Goal: Task Accomplishment & Management: Complete application form

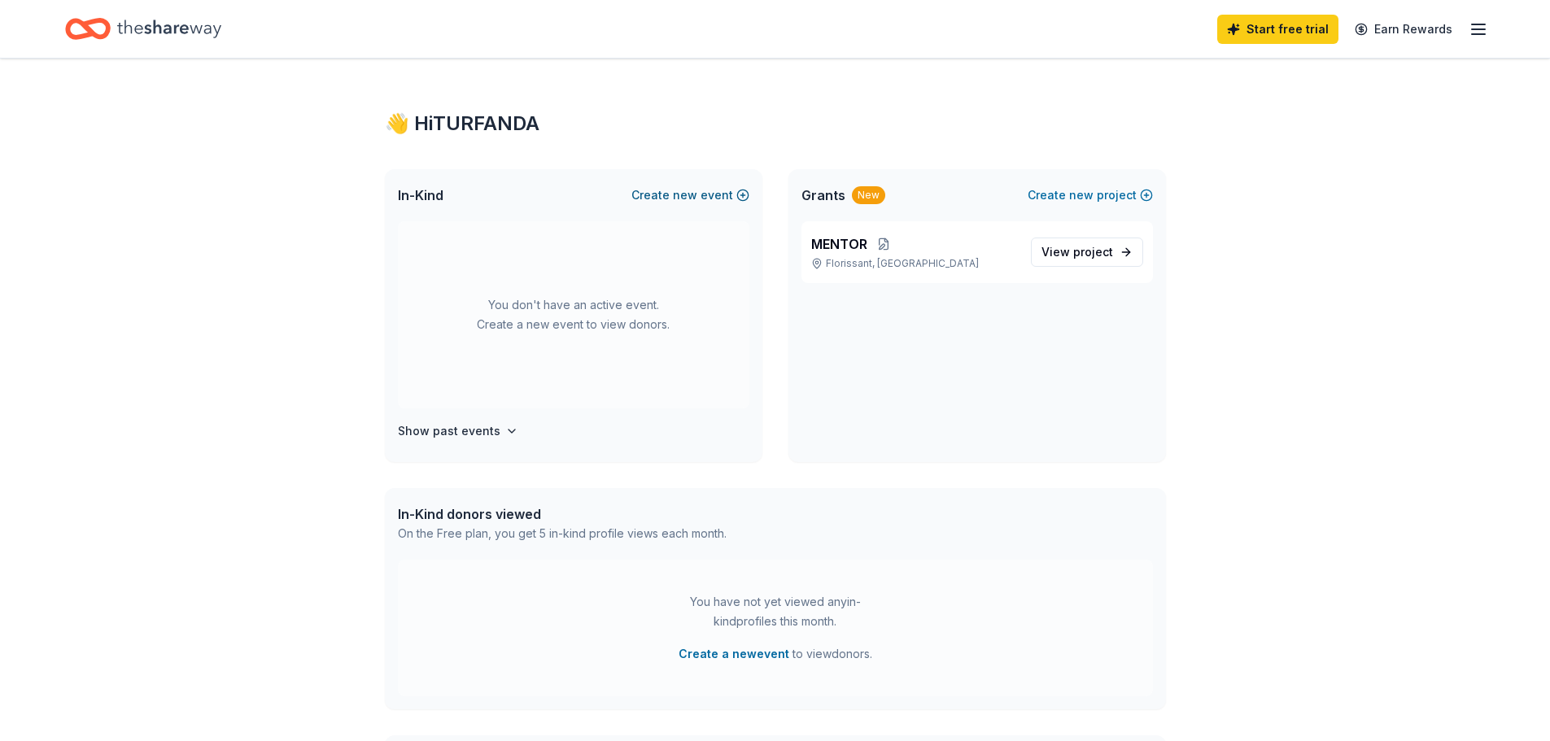
click at [704, 197] on button "Create new event" at bounding box center [690, 195] width 118 height 20
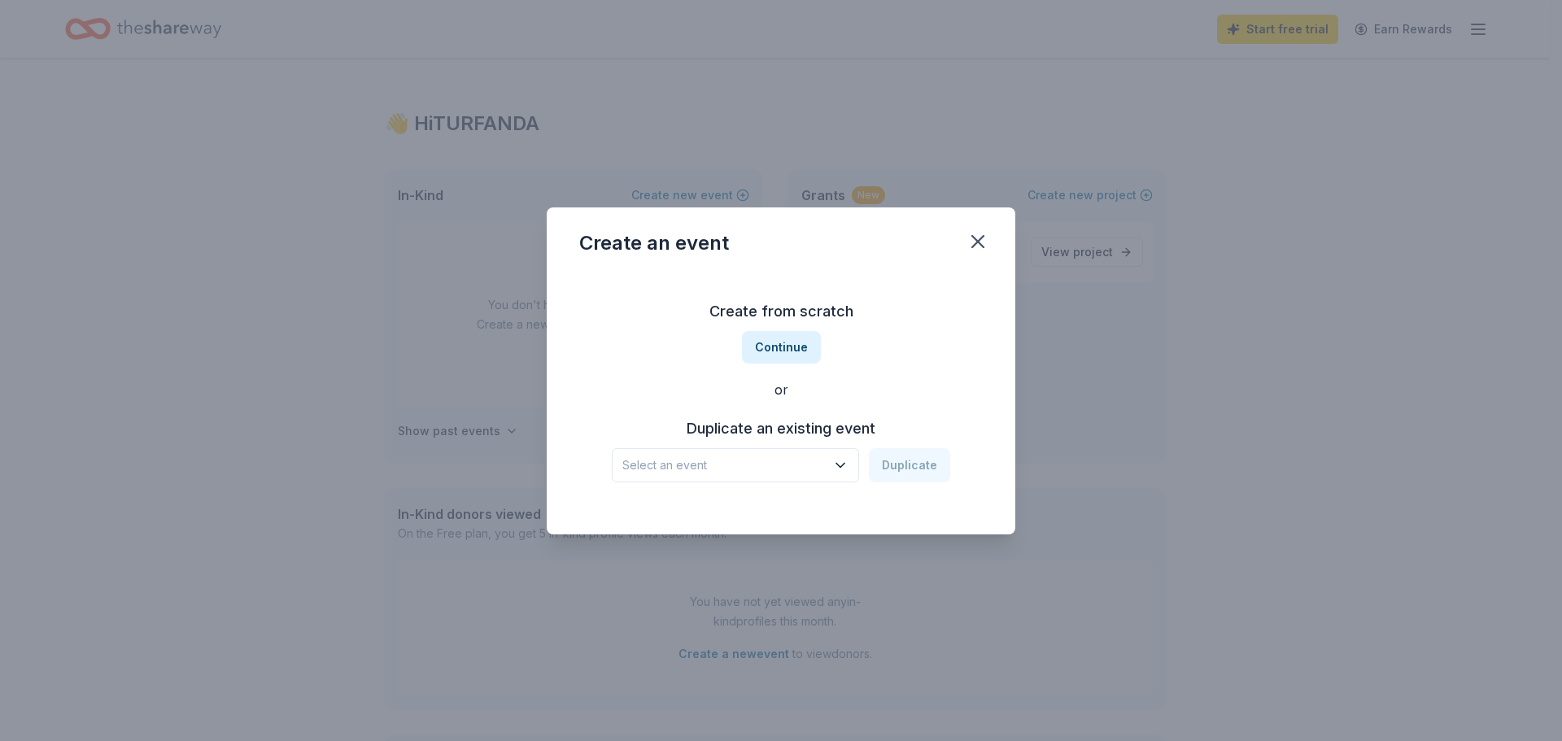
click at [805, 429] on h3 "Duplicate an existing event" at bounding box center [781, 429] width 338 height 26
click at [907, 464] on div "Select an event Duplicate" at bounding box center [781, 465] width 338 height 34
click at [699, 478] on button "Select an event" at bounding box center [735, 465] width 247 height 34
click at [699, 513] on div "TOYS FOR TOTS" at bounding box center [676, 509] width 94 height 20
click at [900, 466] on button "Duplicate" at bounding box center [909, 465] width 81 height 34
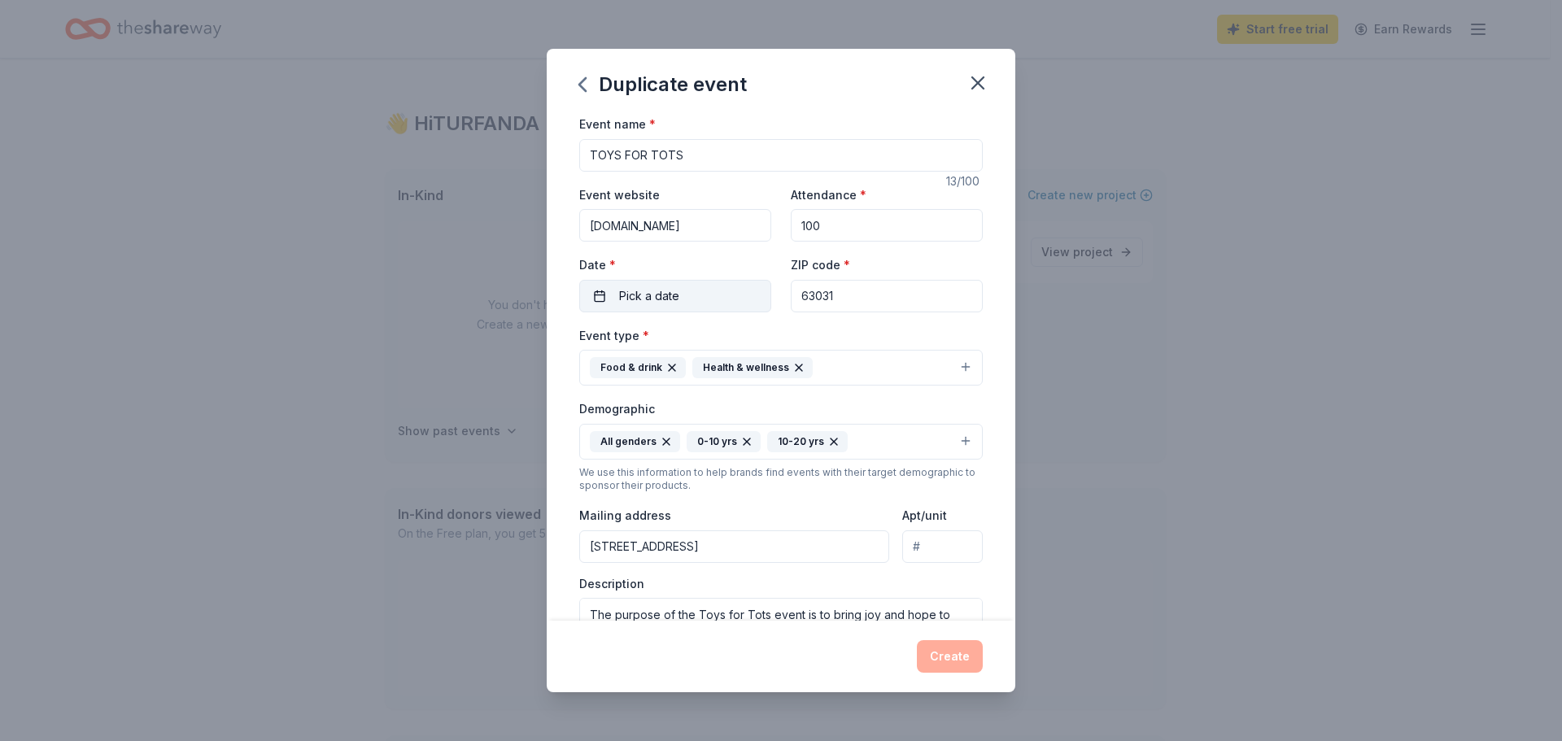
click at [697, 294] on button "Pick a date" at bounding box center [675, 296] width 192 height 33
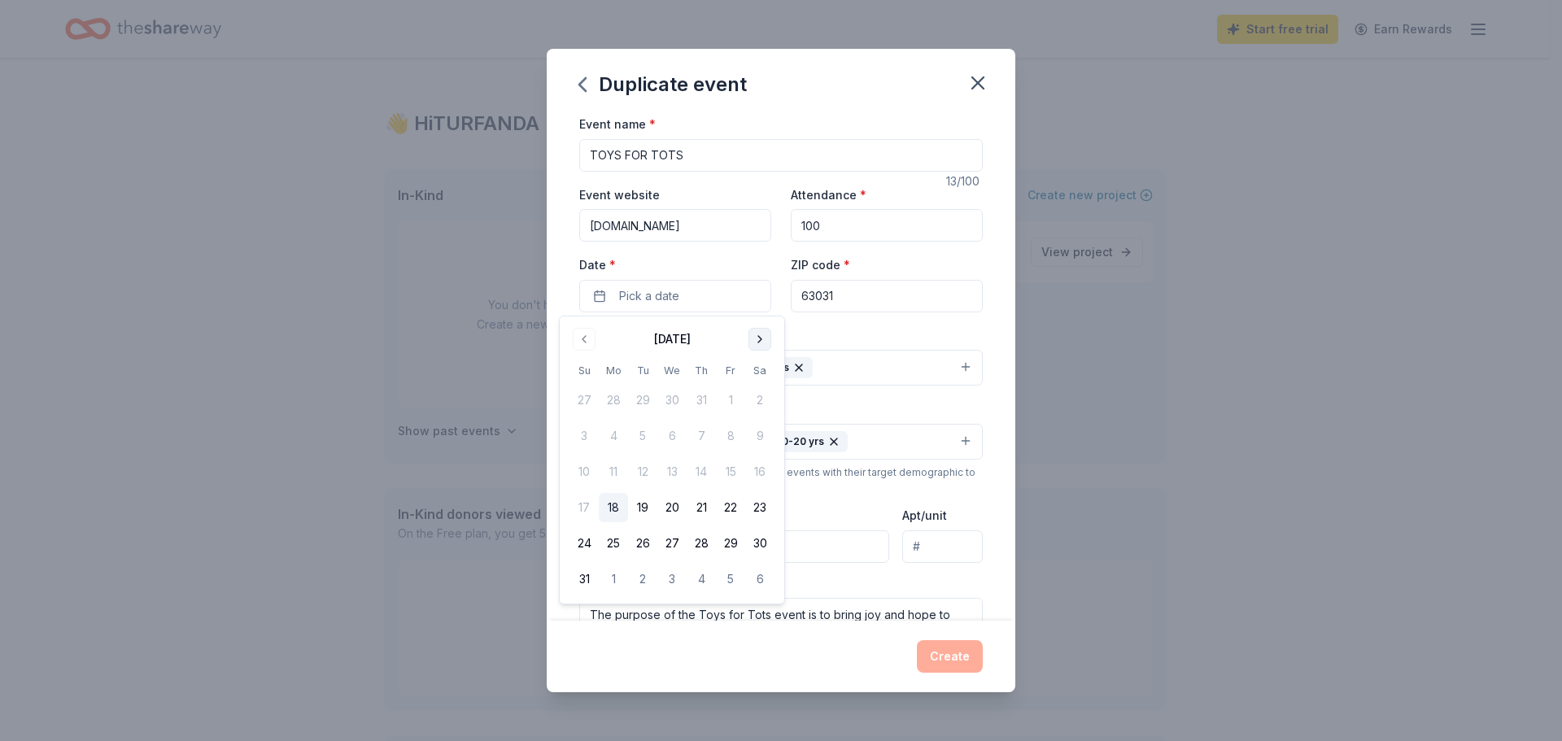
click at [757, 336] on button "Go to next month" at bounding box center [759, 339] width 23 height 23
click at [758, 336] on button "Go to next month" at bounding box center [759, 339] width 23 height 23
click at [765, 475] on button "20" at bounding box center [759, 471] width 29 height 29
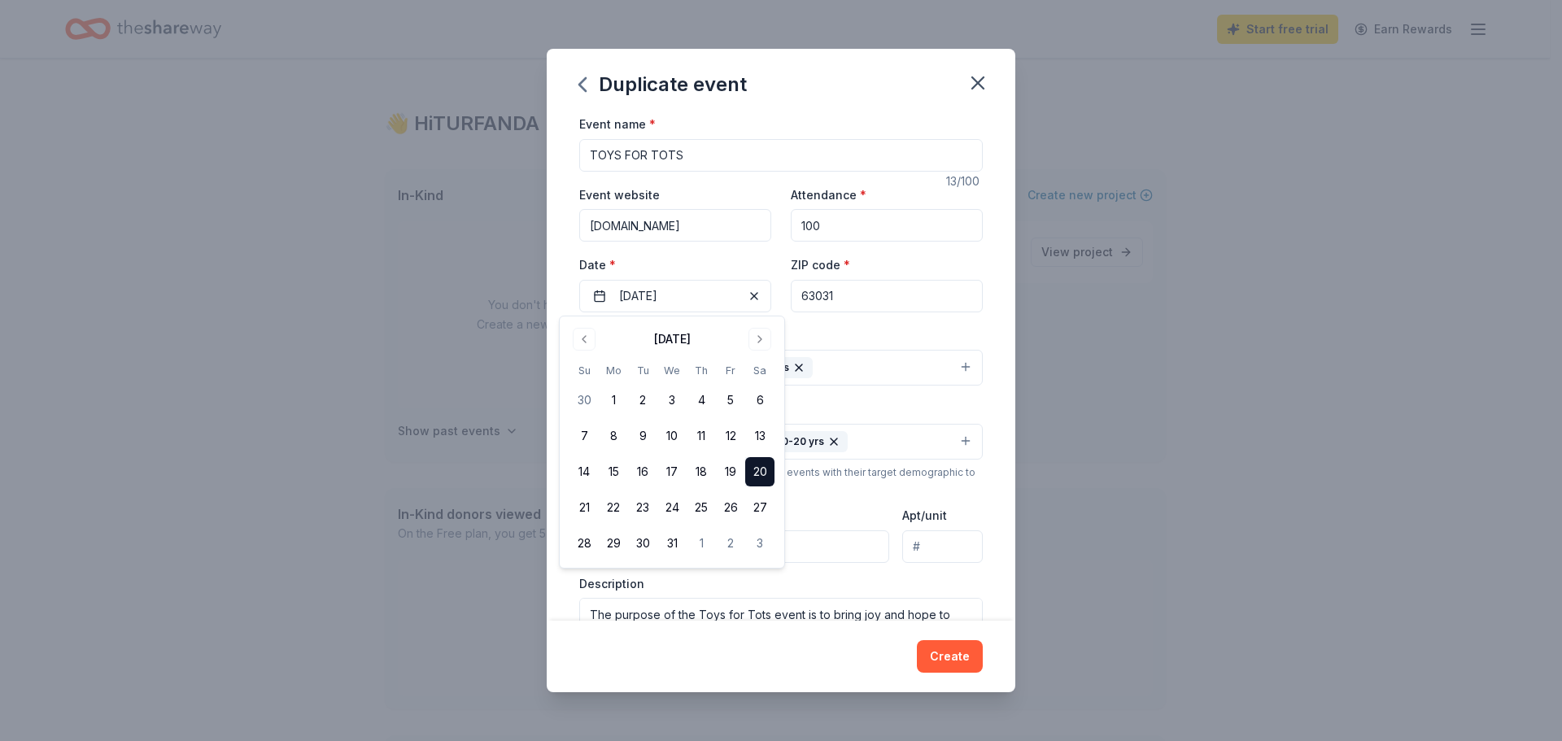
click at [911, 340] on div "Event type * Food & drink Health & wellness" at bounding box center [780, 355] width 403 height 61
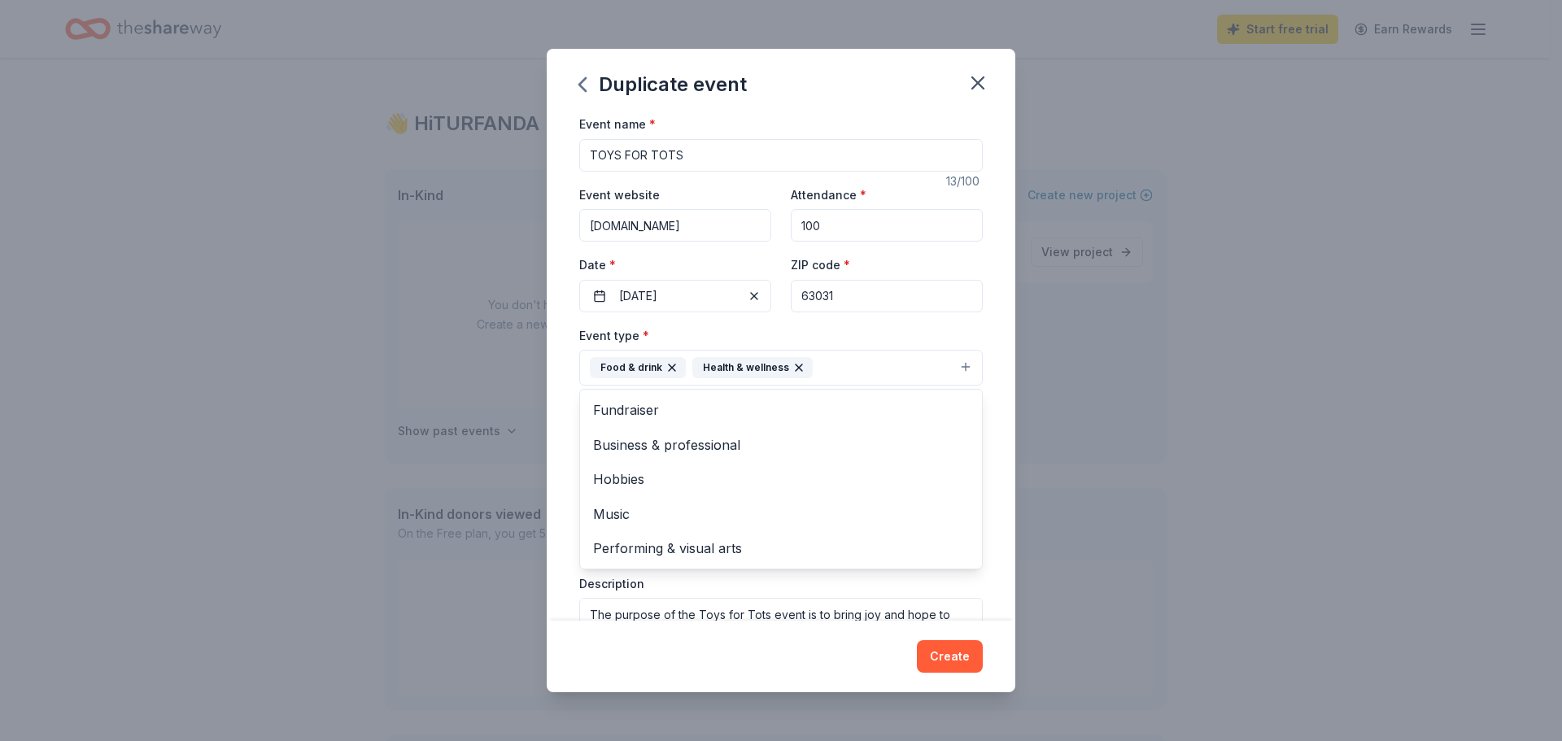
click at [797, 368] on icon "button" at bounding box center [798, 367] width 13 height 13
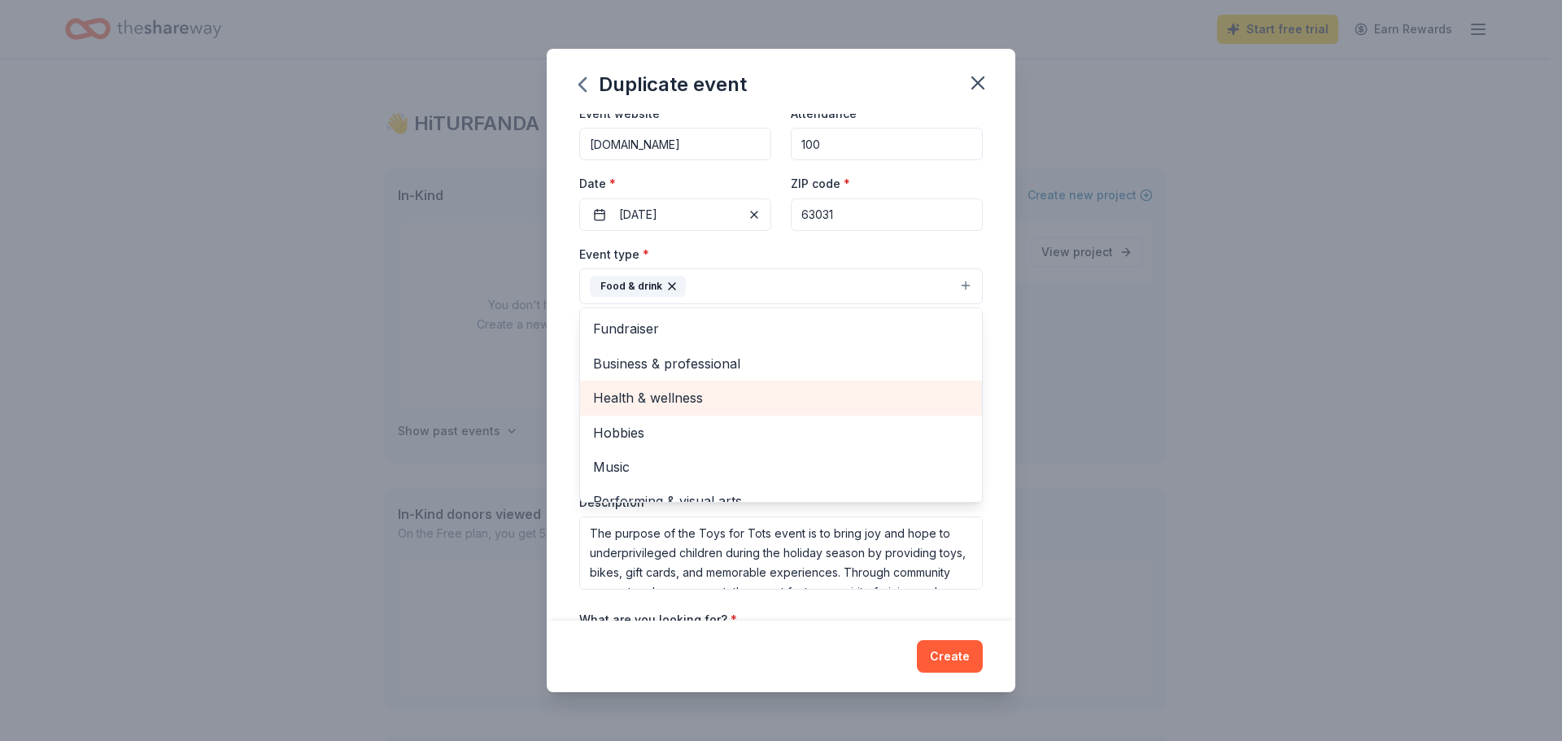
click at [703, 400] on span "Health & wellness" at bounding box center [781, 397] width 376 height 21
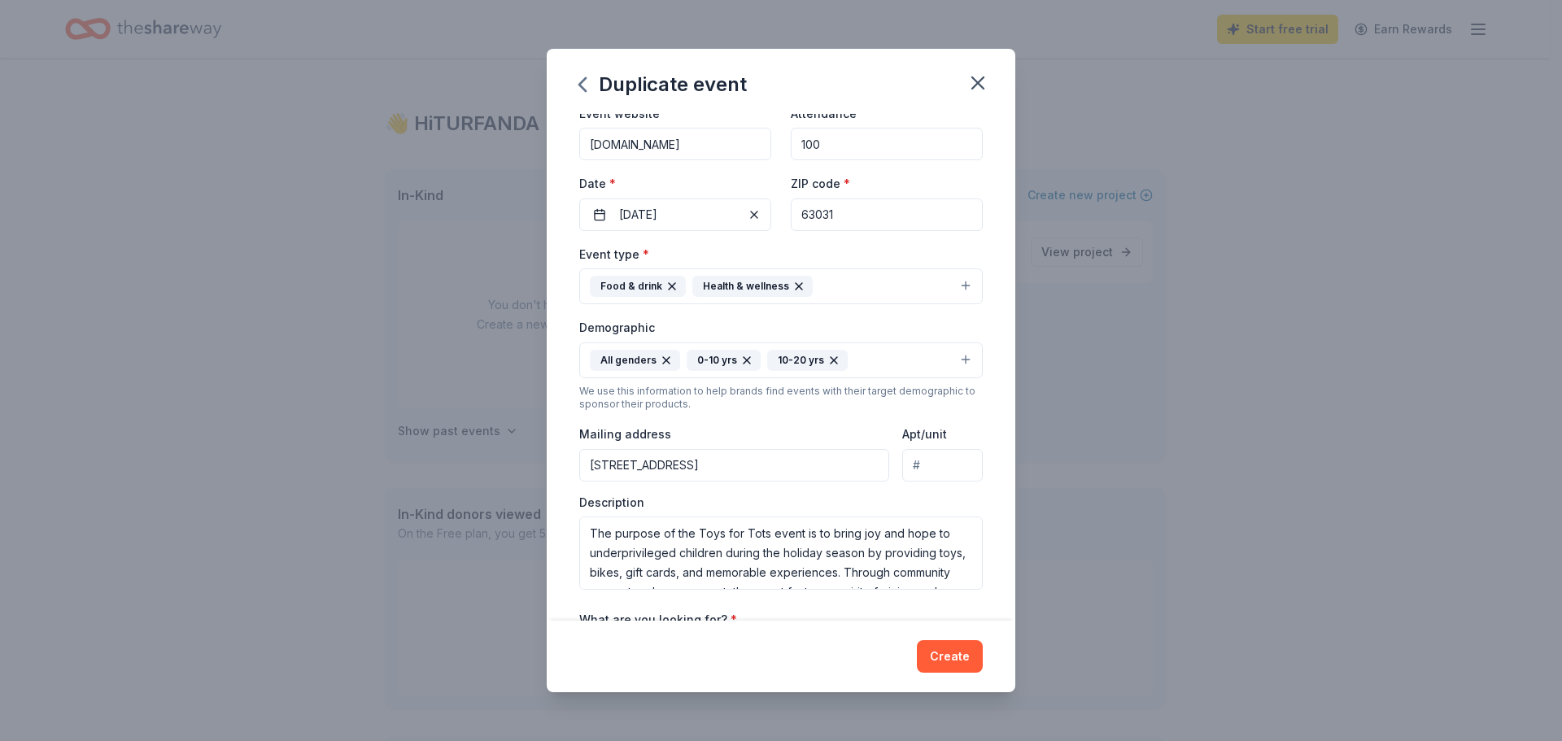
click at [673, 289] on icon "button" at bounding box center [671, 286] width 13 height 13
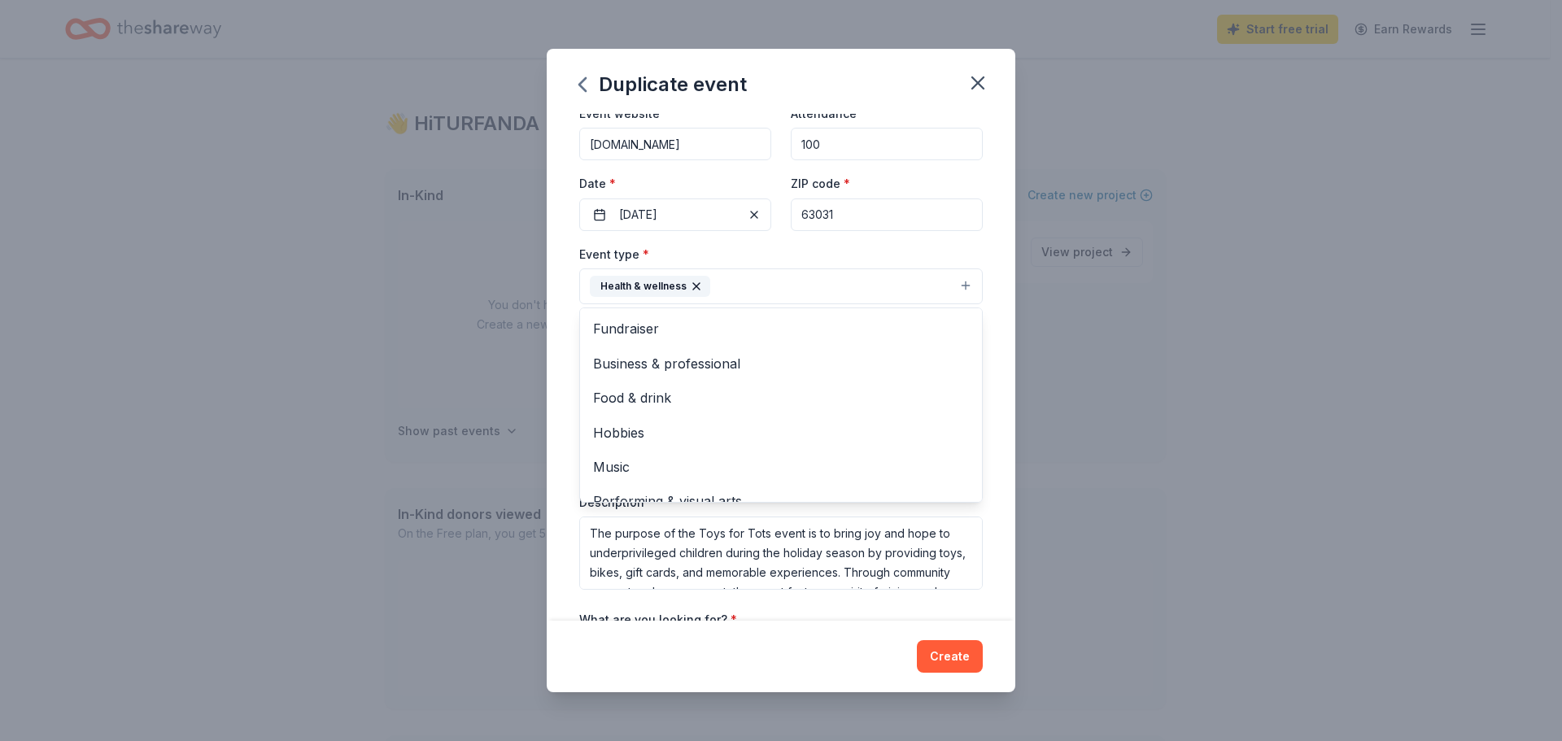
click at [953, 285] on button "Health & wellness" at bounding box center [780, 286] width 403 height 36
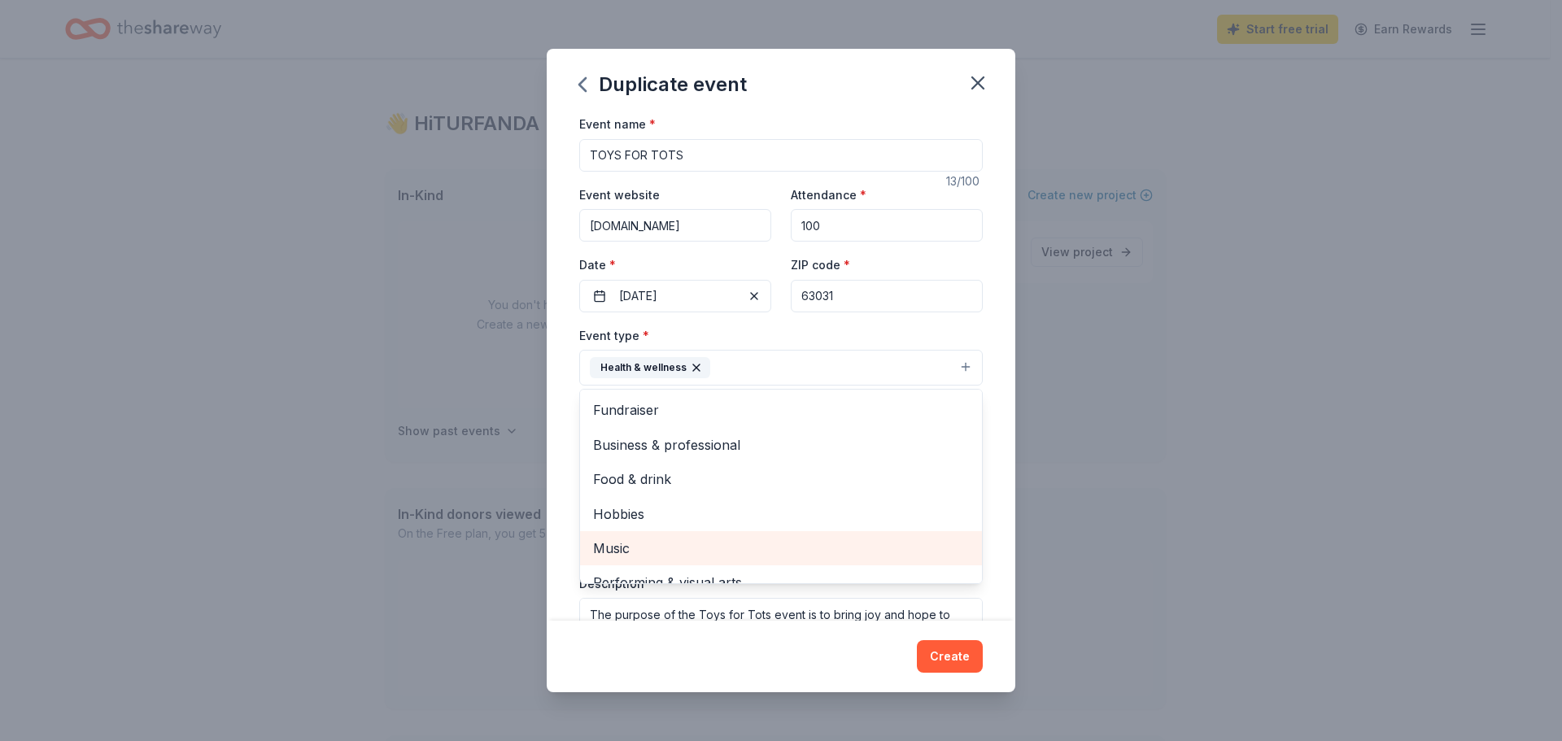
scroll to position [81, 0]
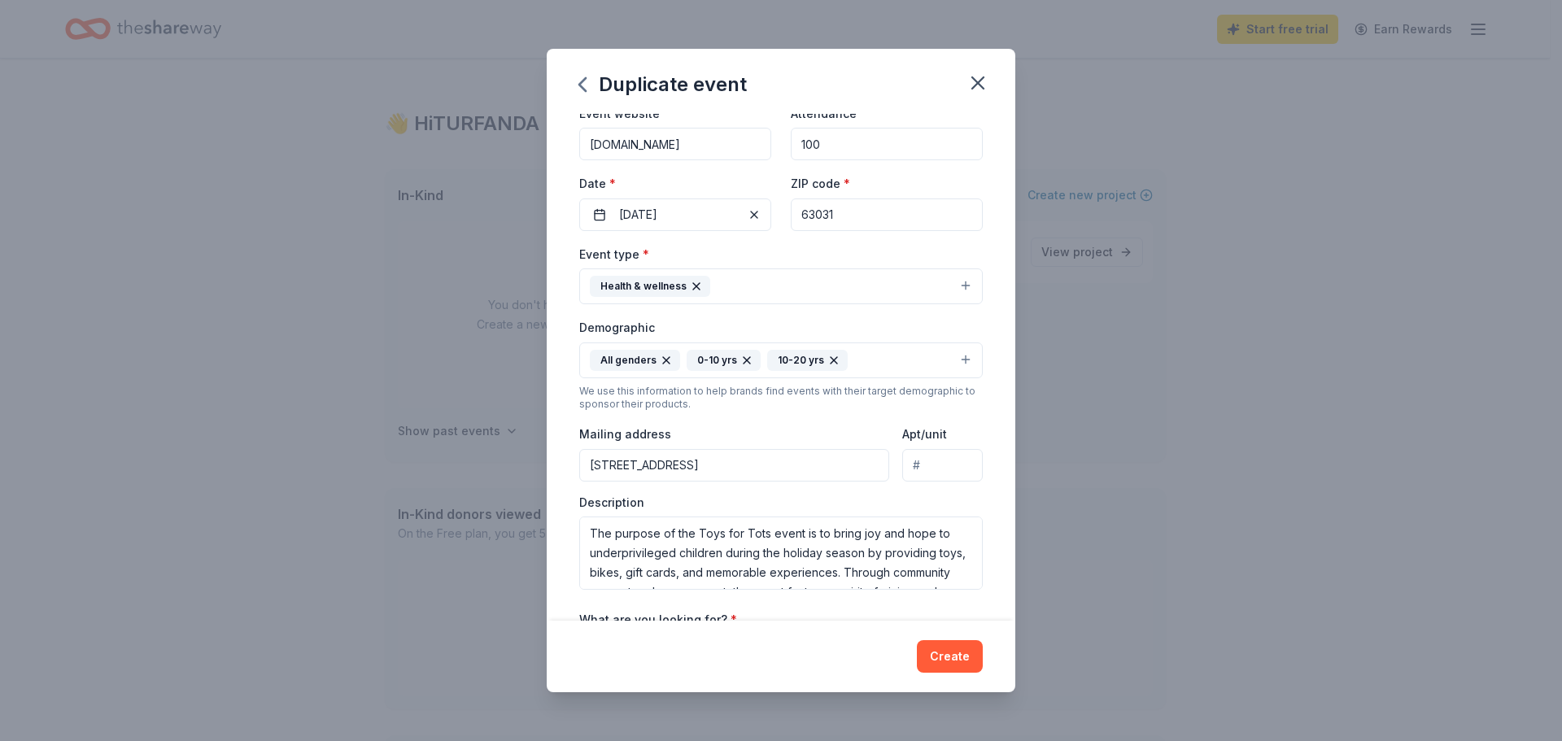
click at [579, 296] on button "Health & wellness" at bounding box center [780, 286] width 403 height 36
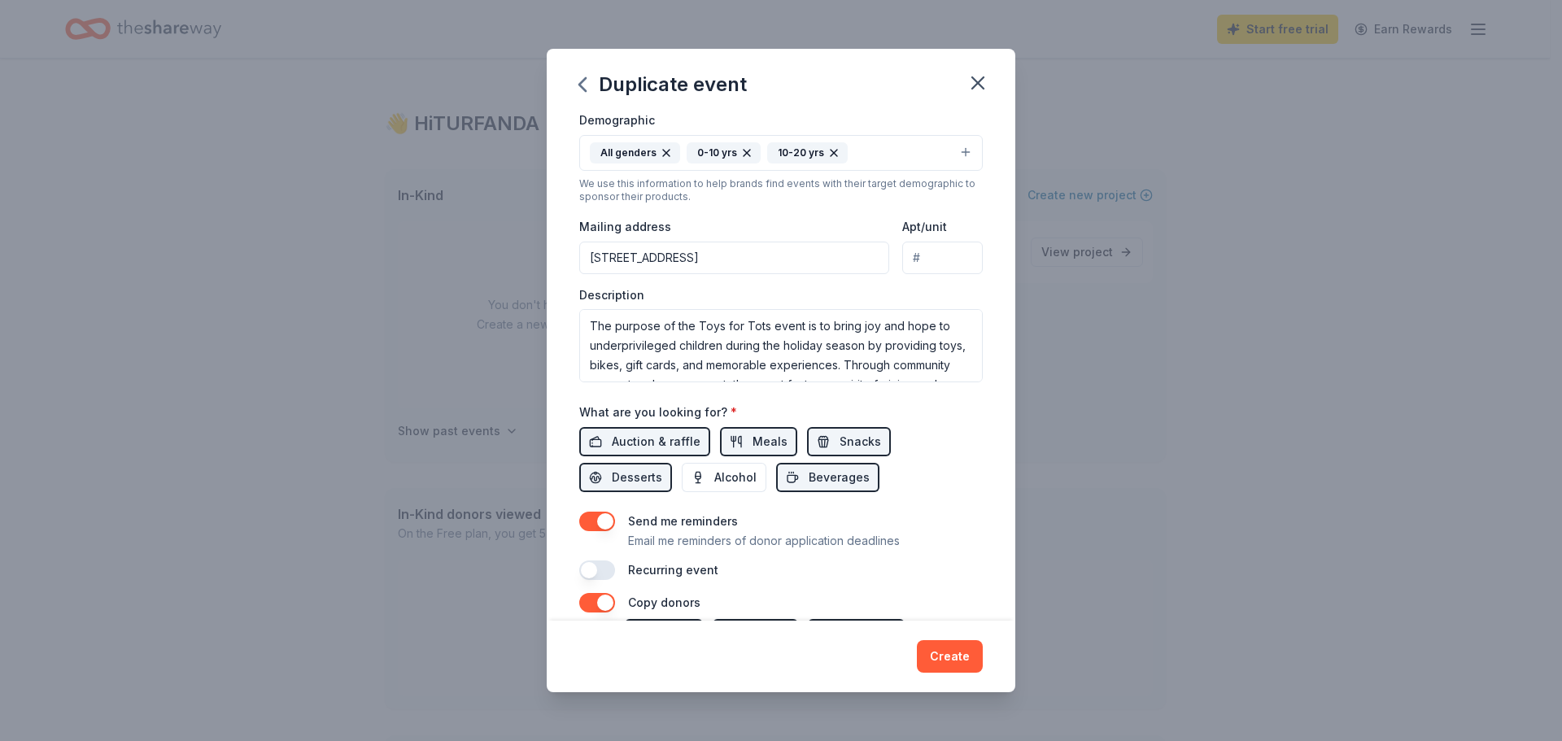
scroll to position [325, 0]
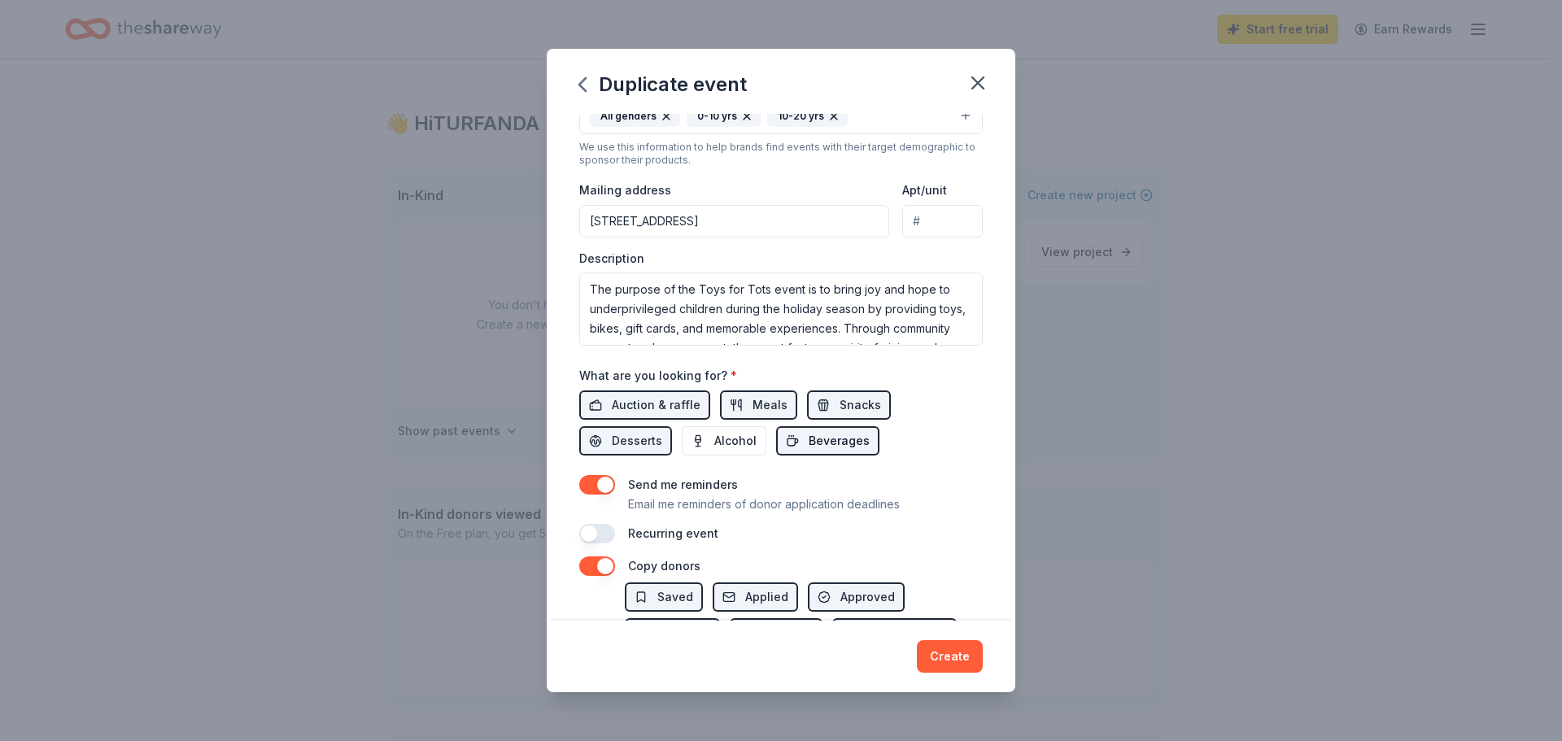
click at [809, 436] on span "Beverages" at bounding box center [839, 441] width 61 height 20
click at [634, 442] on span "Desserts" at bounding box center [637, 441] width 50 height 20
click at [634, 438] on span "Desserts" at bounding box center [637, 441] width 50 height 20
click at [809, 443] on span "Beverages" at bounding box center [839, 441] width 61 height 20
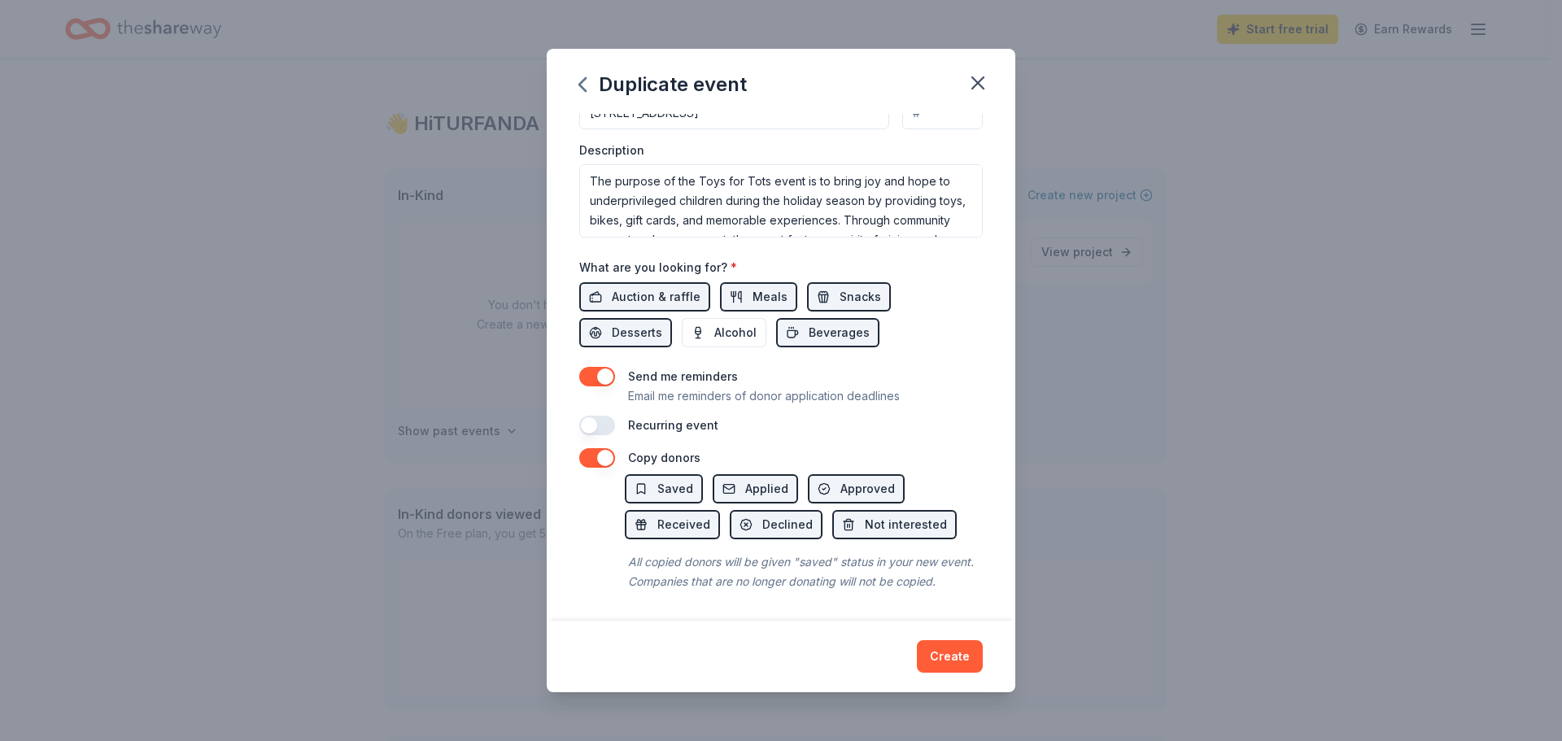
scroll to position [453, 0]
click at [588, 416] on button "button" at bounding box center [597, 426] width 36 height 20
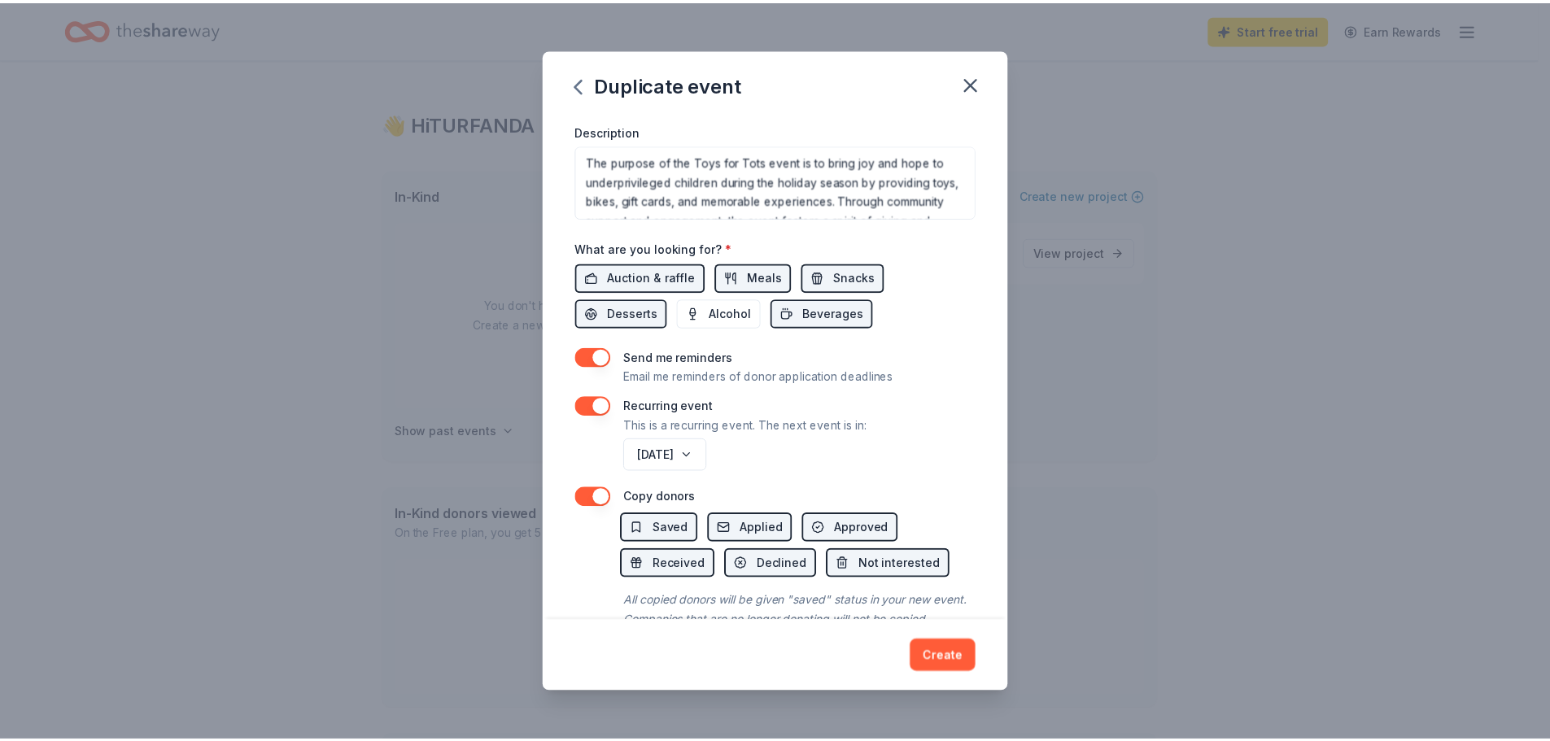
scroll to position [512, 0]
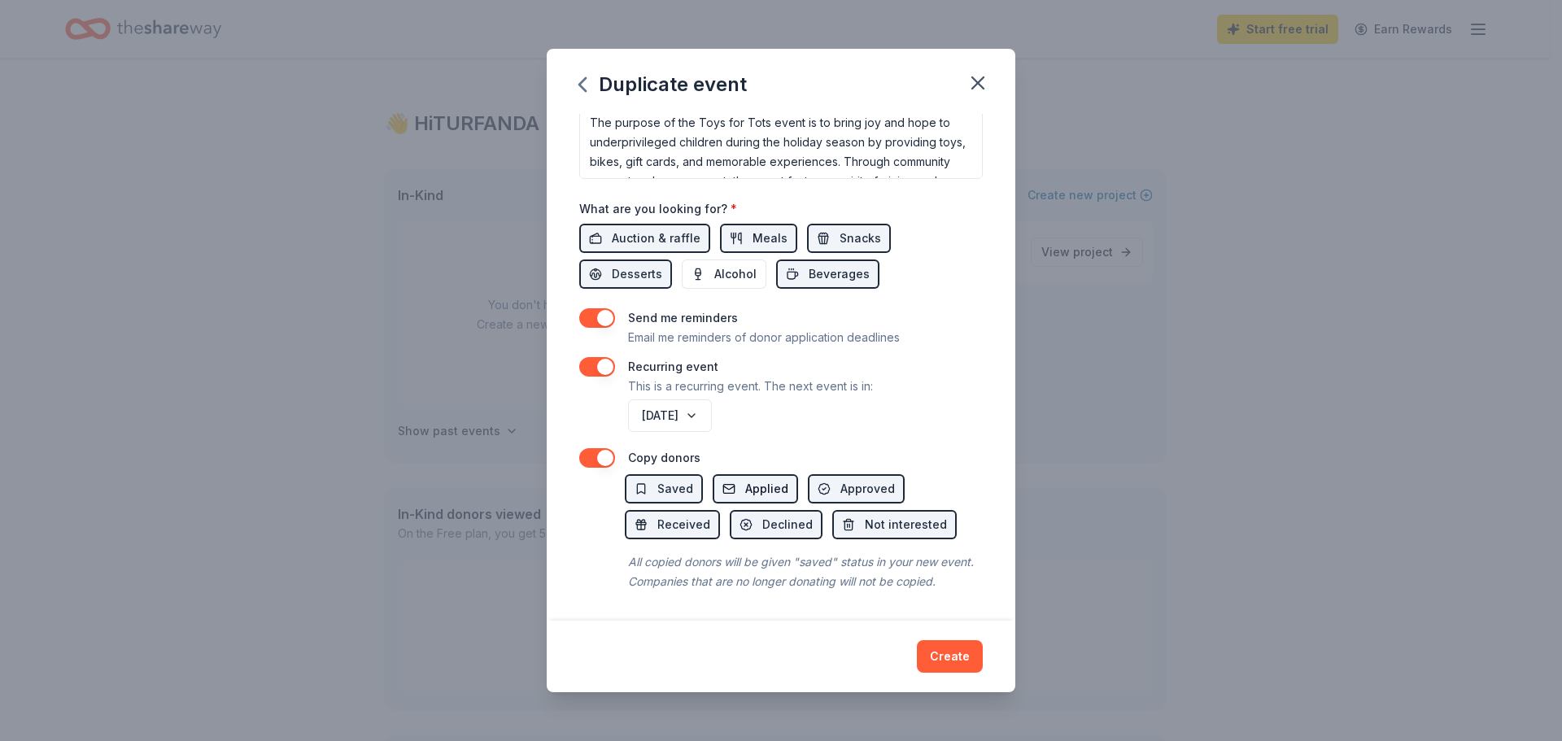
click at [751, 479] on span "Applied" at bounding box center [766, 489] width 43 height 20
click at [956, 659] on button "Create" at bounding box center [950, 656] width 66 height 33
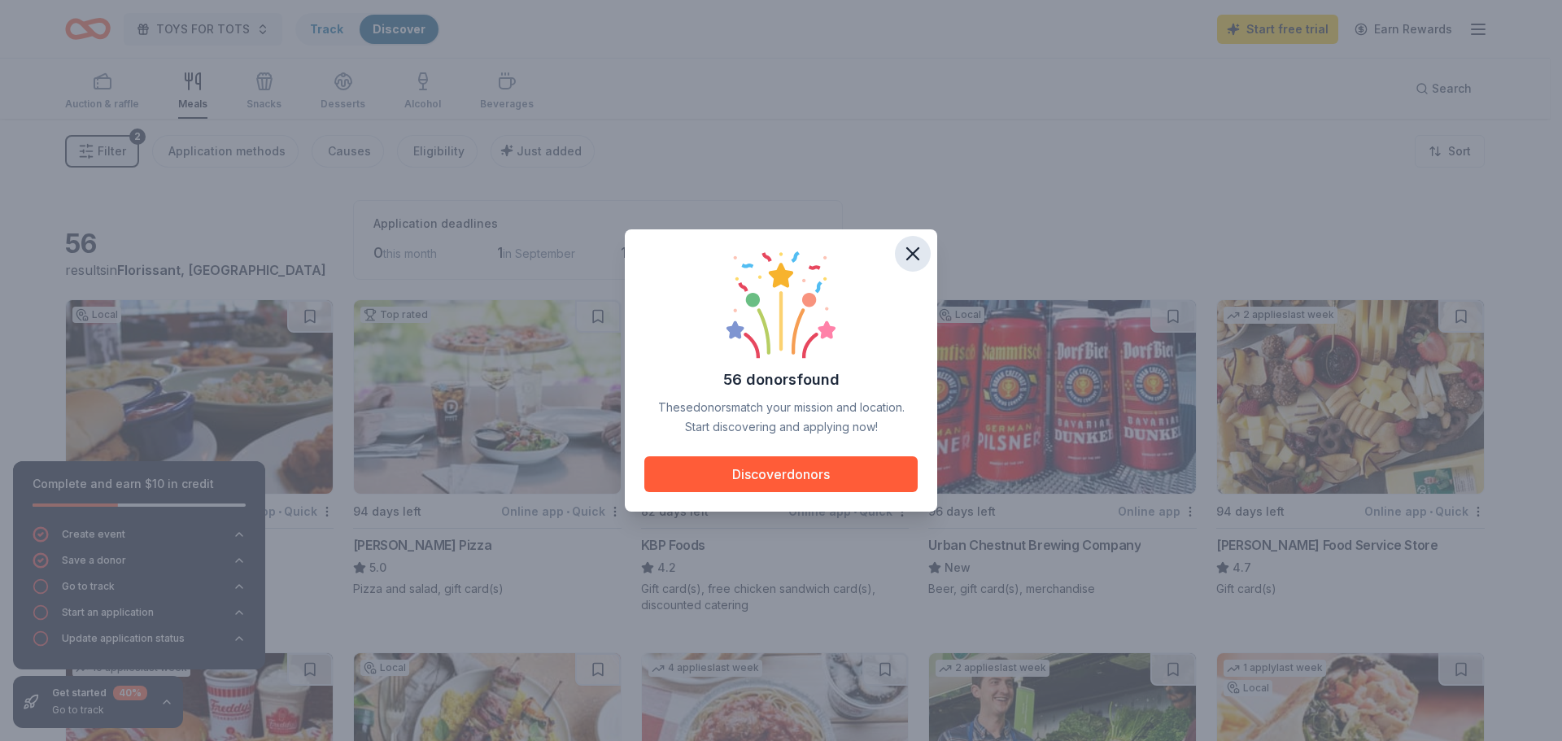
drag, startPoint x: 909, startPoint y: 259, endPoint x: 900, endPoint y: 263, distance: 10.6
click at [908, 259] on icon "button" at bounding box center [912, 253] width 11 height 11
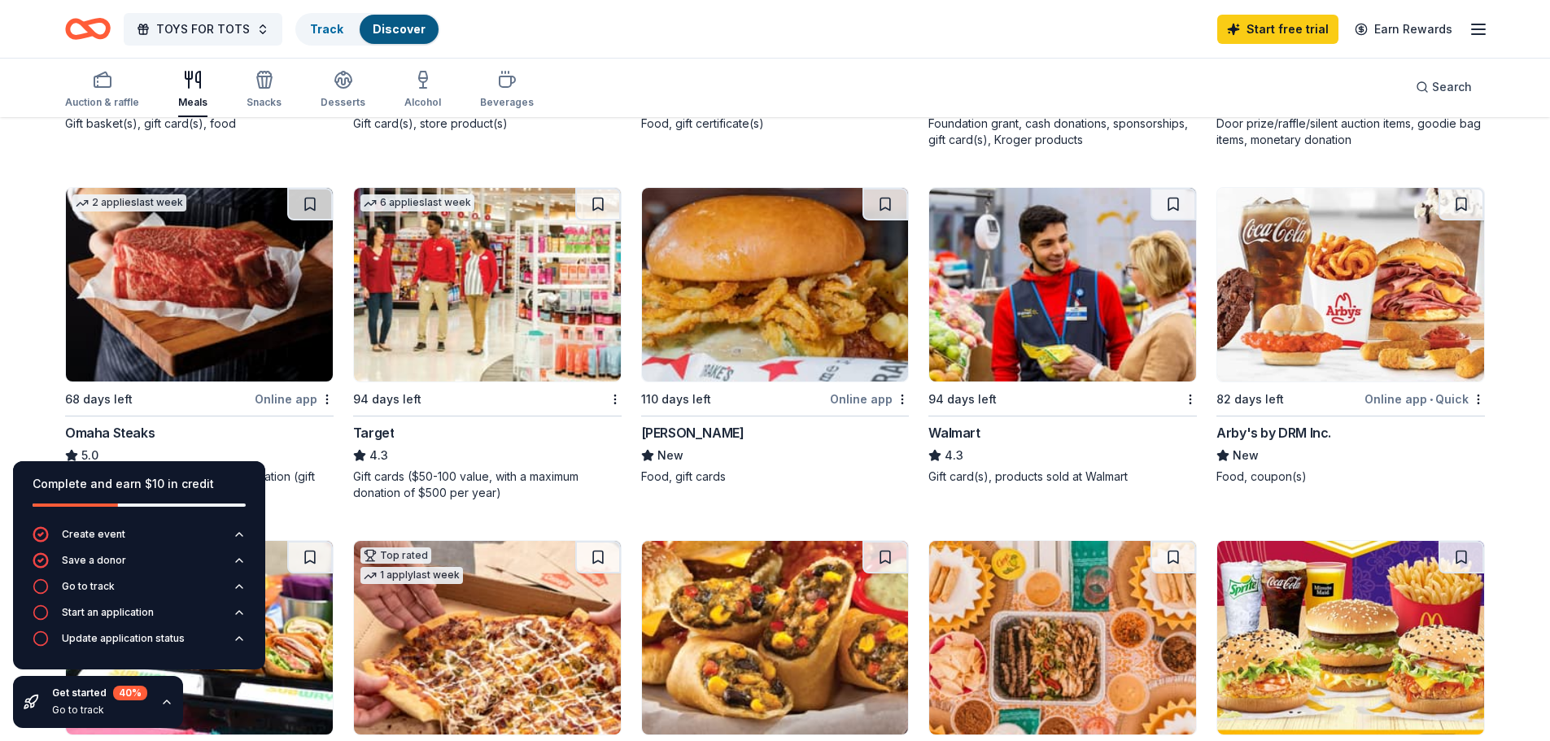
scroll to position [813, 0]
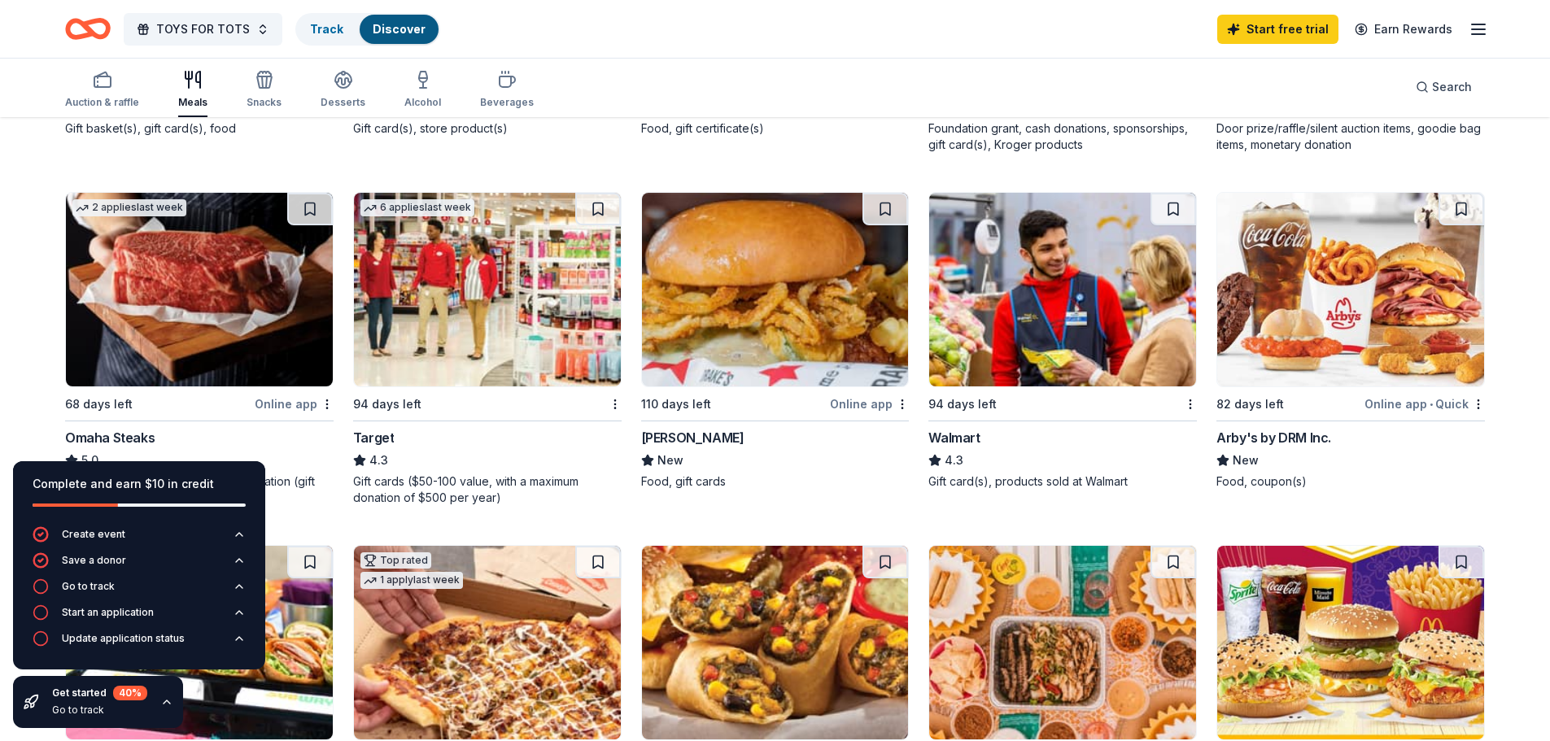
click at [526, 315] on img at bounding box center [487, 290] width 267 height 194
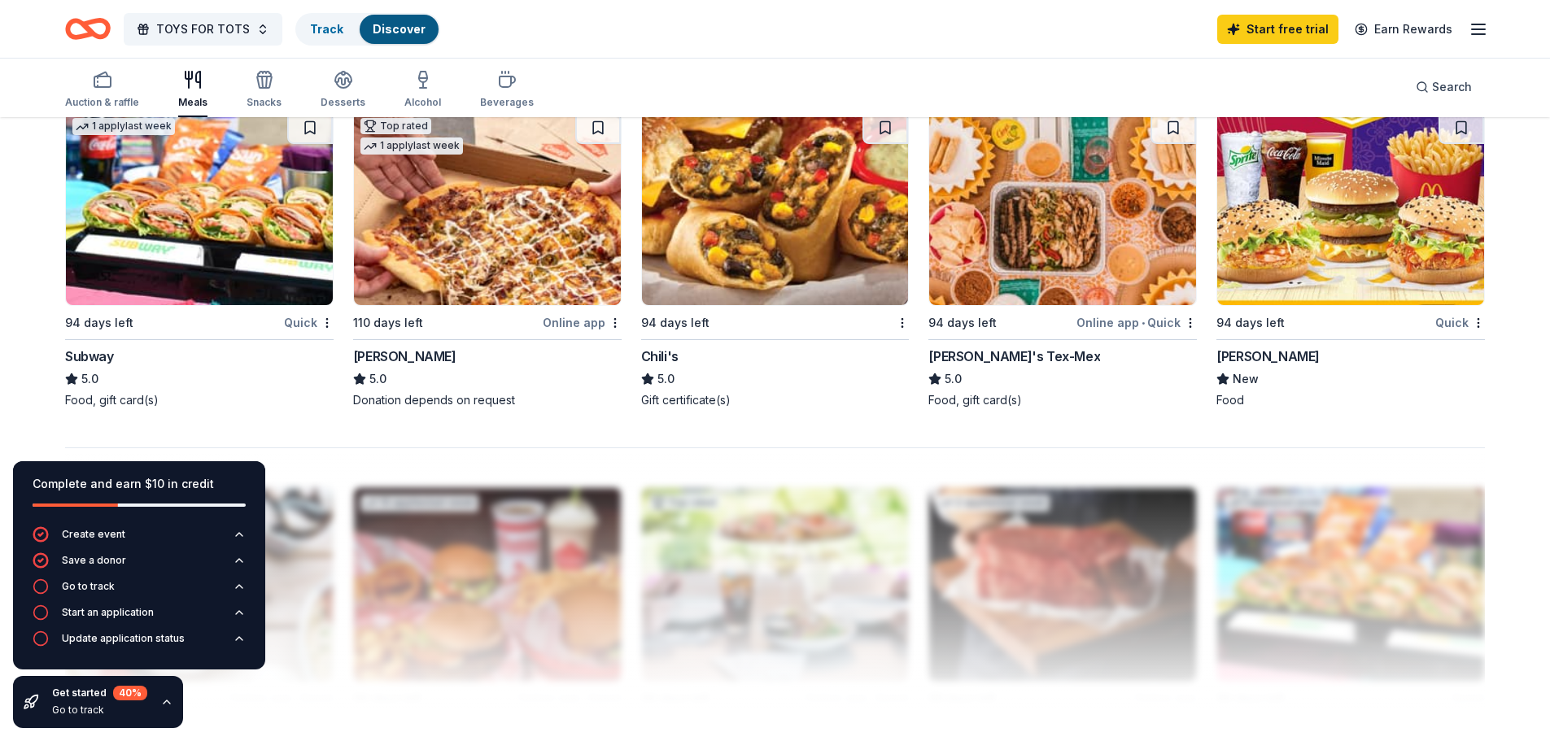
scroll to position [1220, 0]
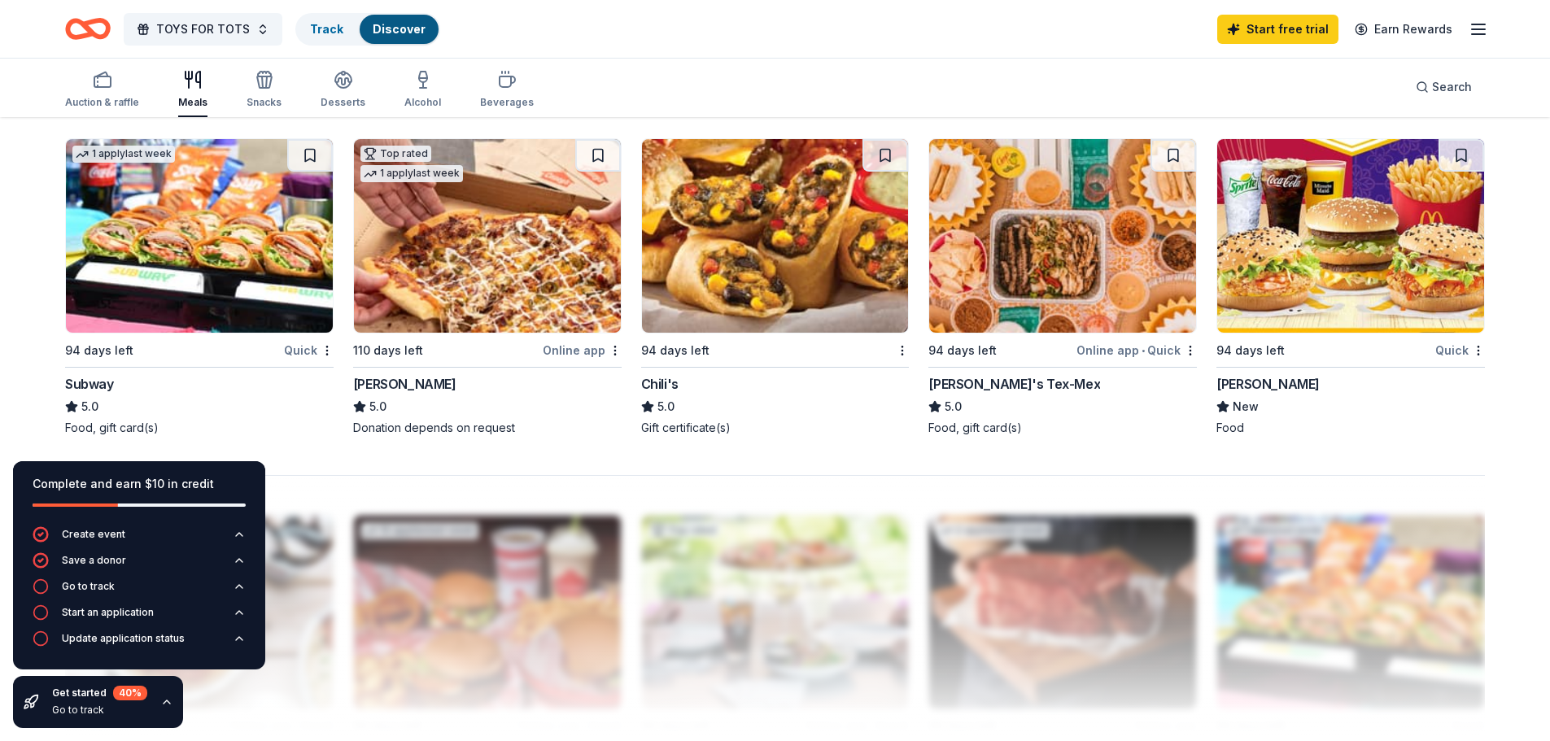
click at [1307, 237] on img at bounding box center [1350, 236] width 267 height 194
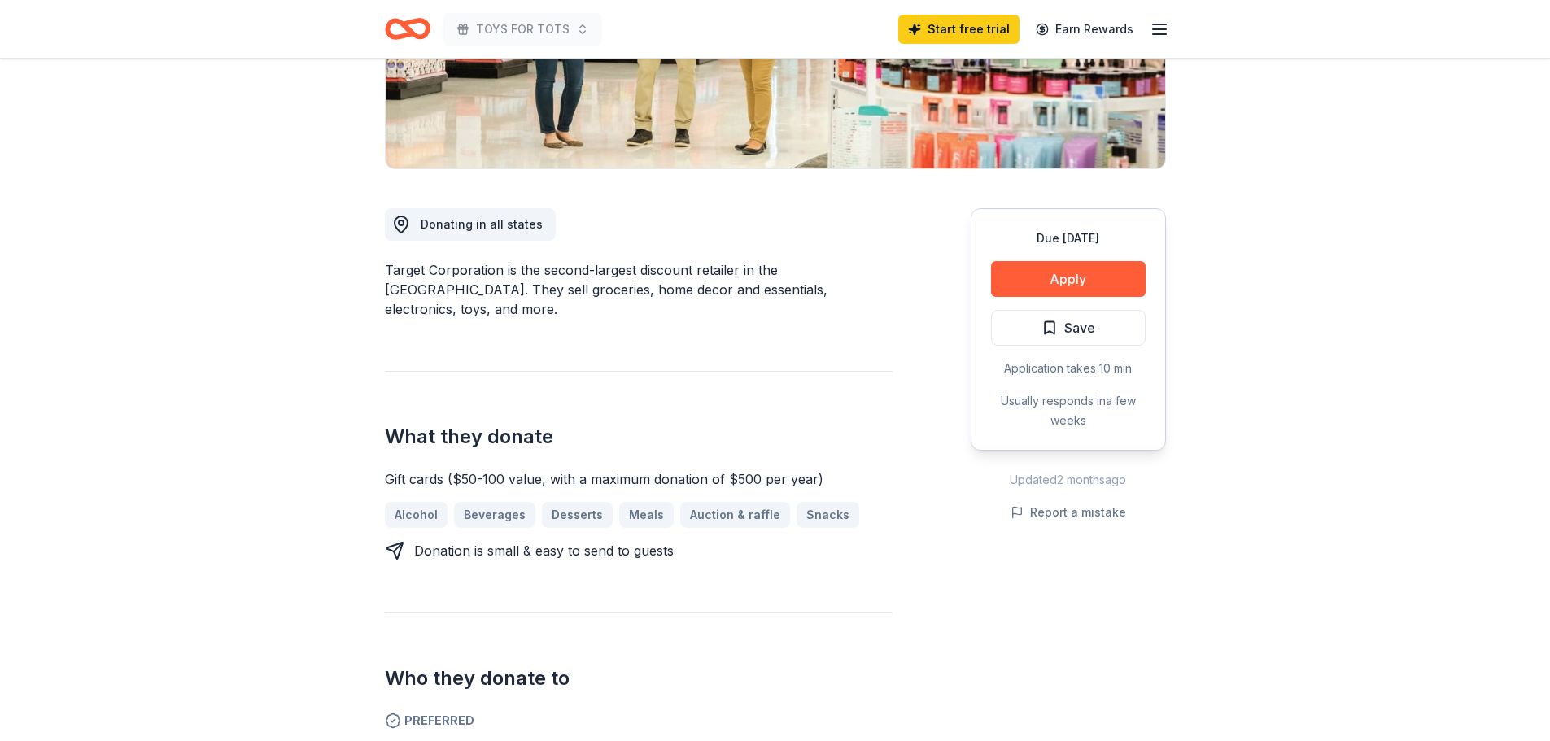
scroll to position [325, 0]
click at [1083, 275] on button "Apply" at bounding box center [1068, 279] width 155 height 36
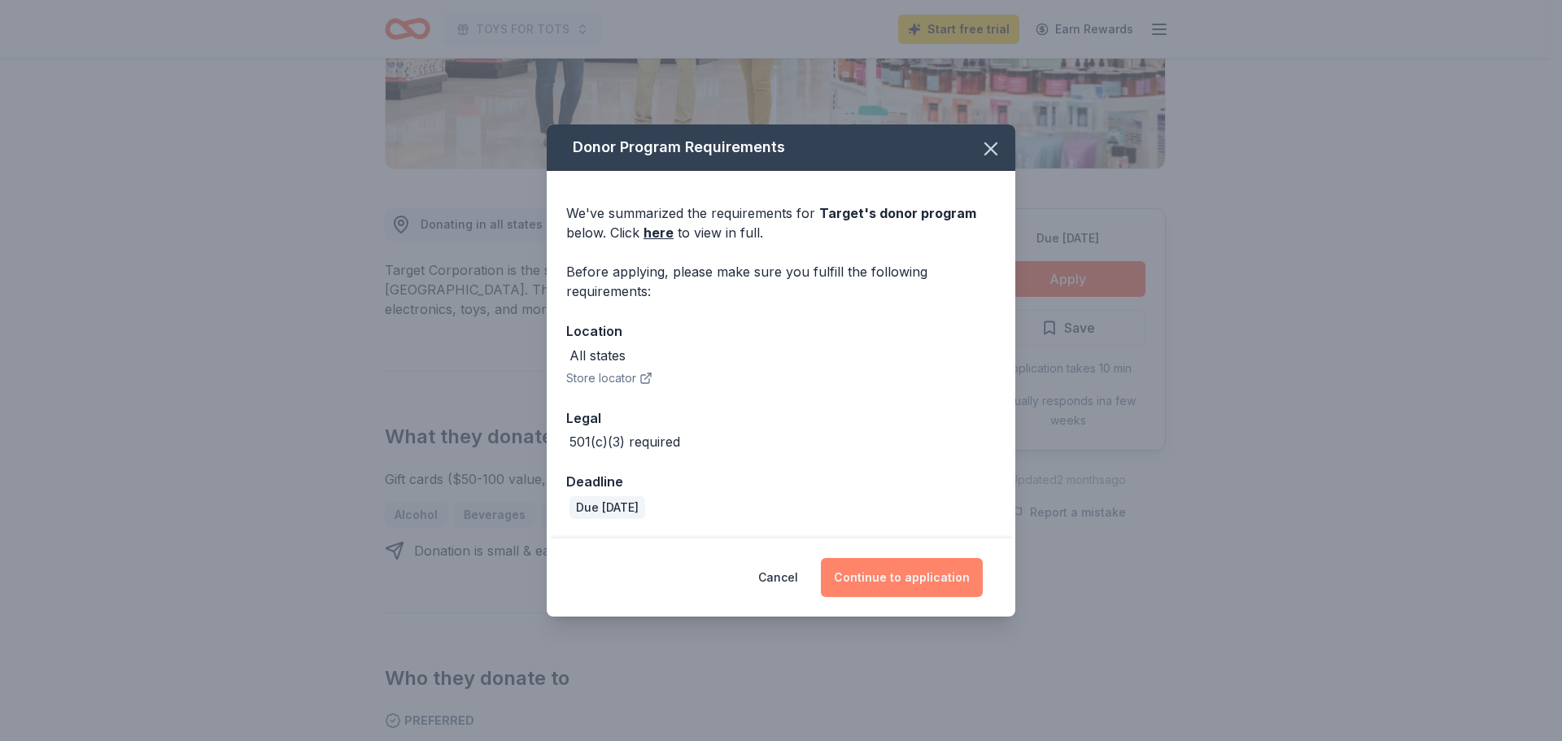
click at [909, 575] on button "Continue to application" at bounding box center [902, 577] width 162 height 39
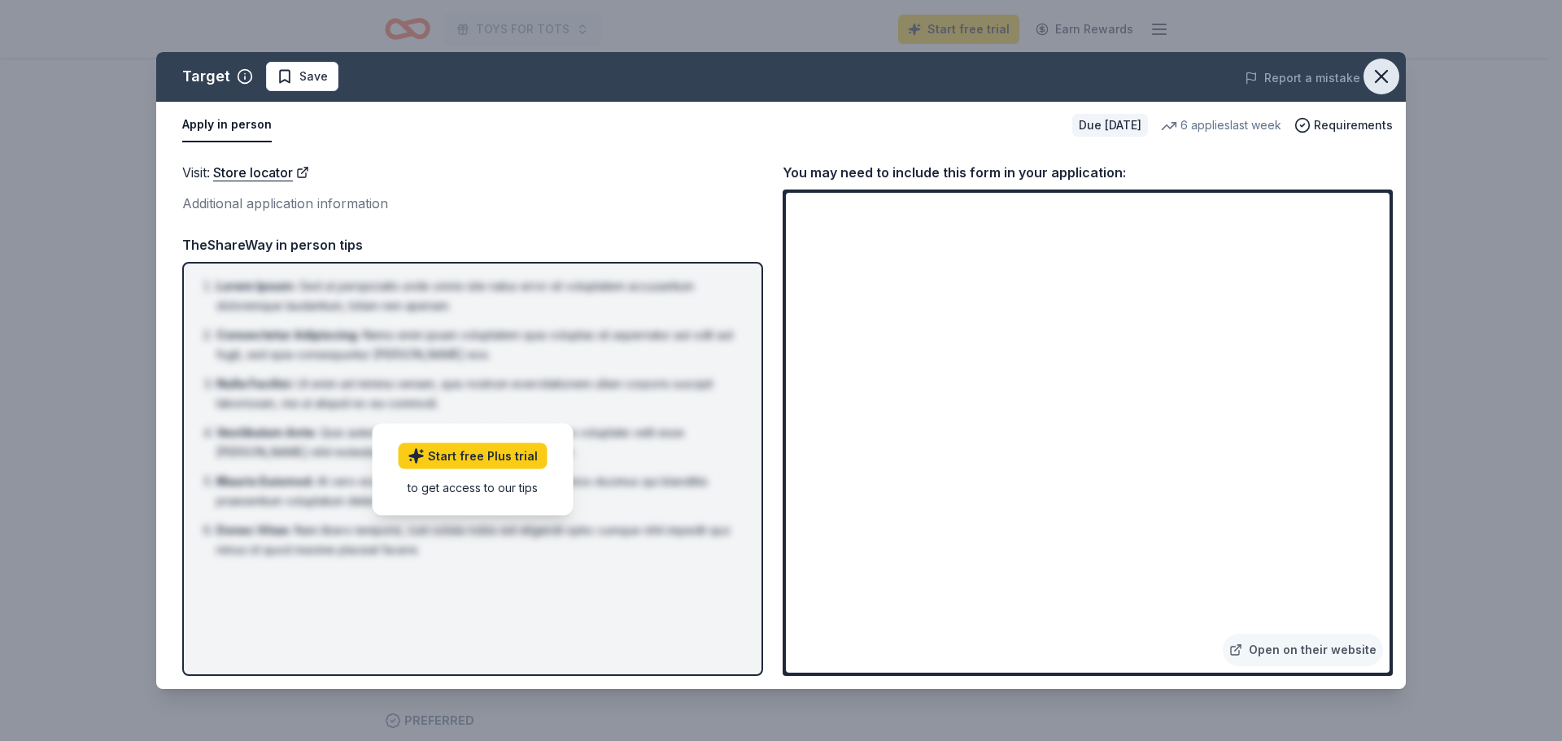
click at [1371, 73] on icon "button" at bounding box center [1381, 76] width 23 height 23
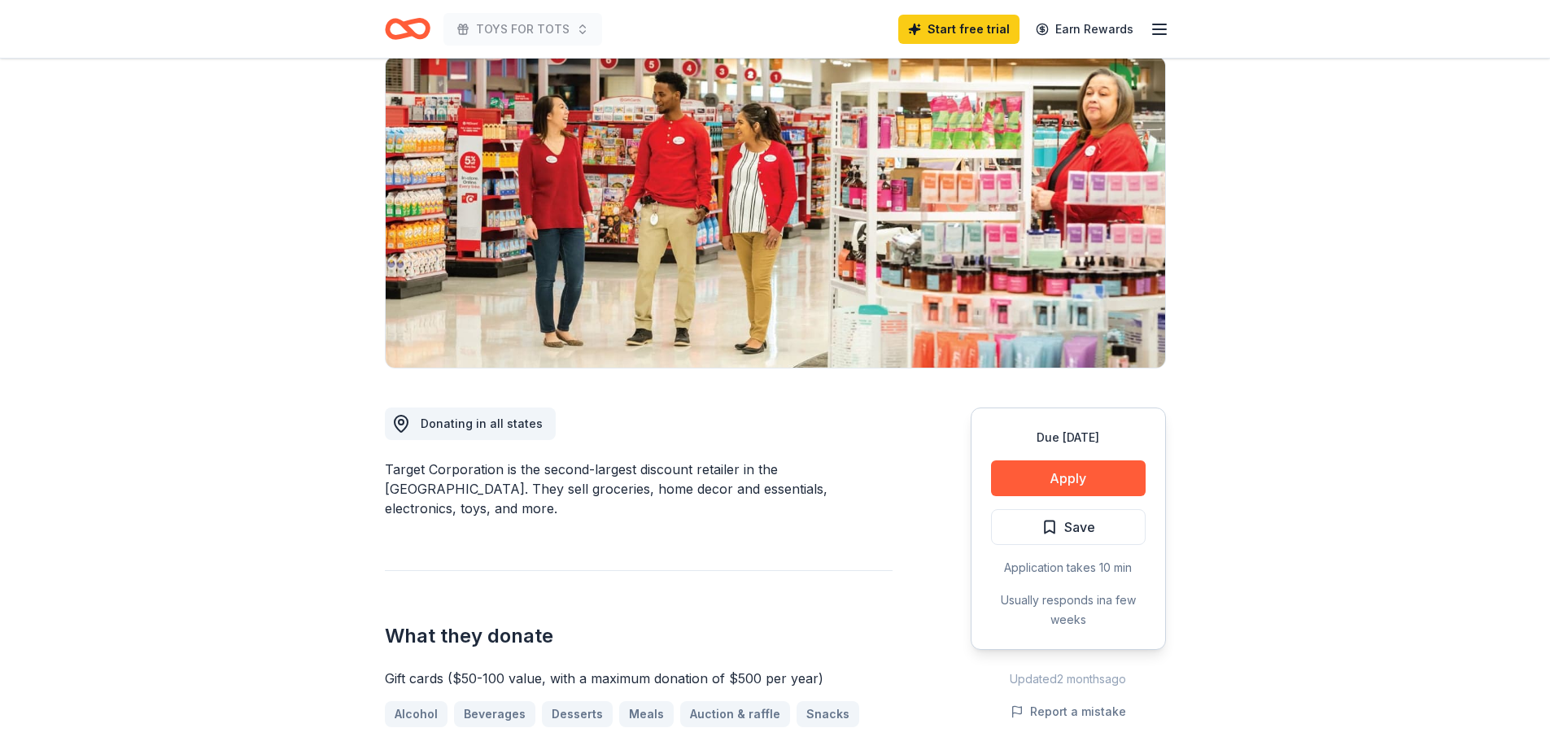
scroll to position [0, 0]
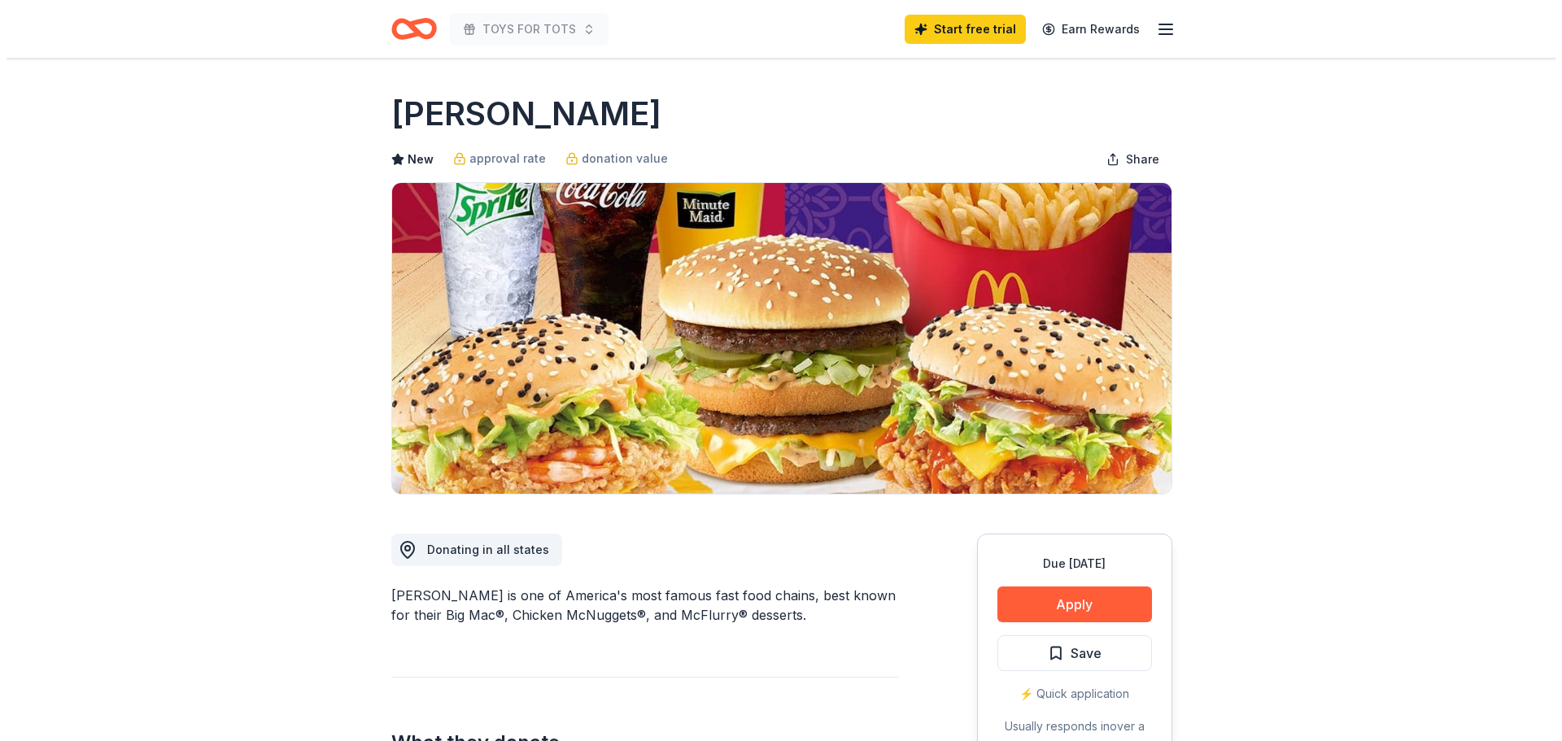
scroll to position [244, 0]
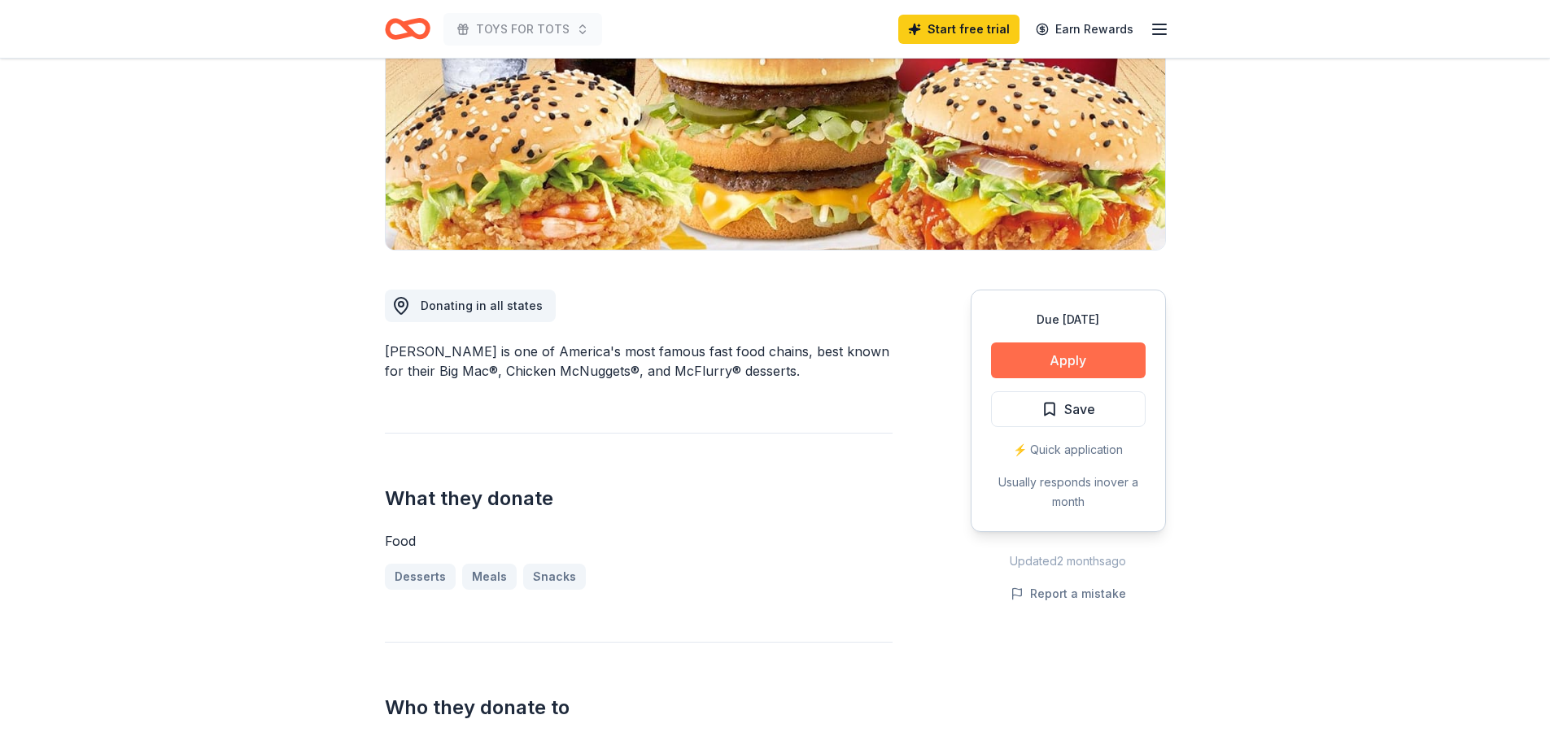
click at [1074, 360] on button "Apply" at bounding box center [1068, 360] width 155 height 36
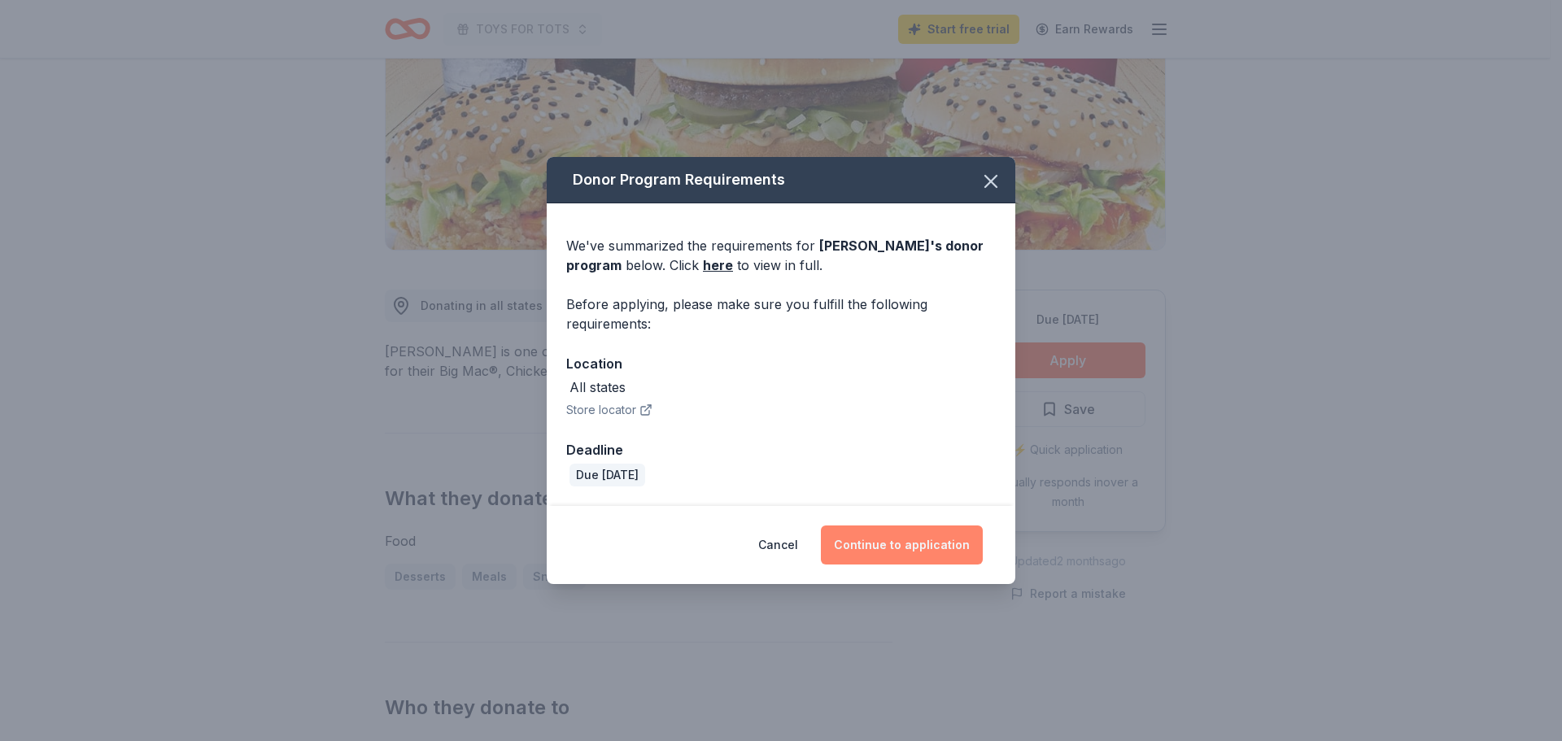
click at [880, 536] on button "Continue to application" at bounding box center [902, 544] width 162 height 39
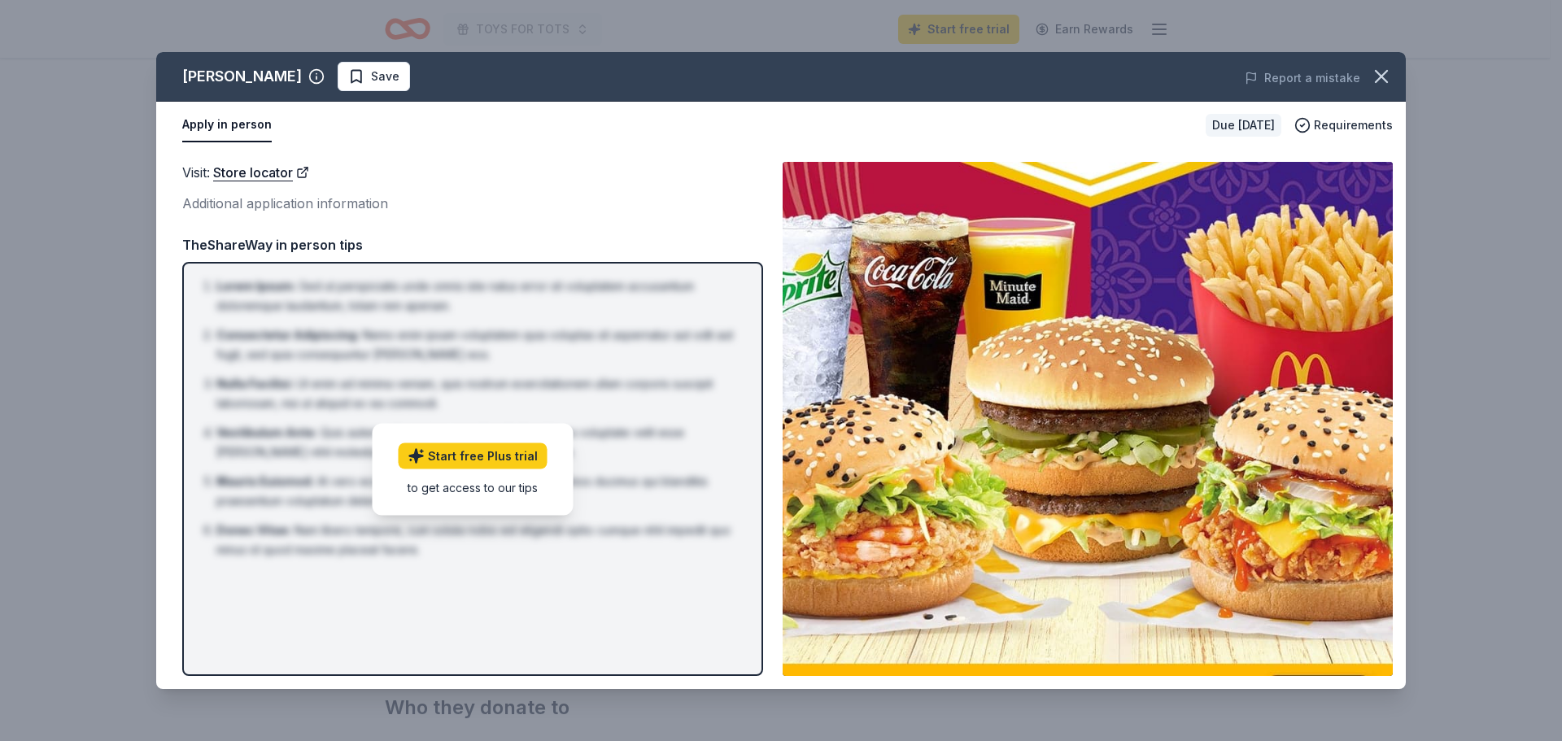
click at [472, 488] on div "to get access to our tips" at bounding box center [473, 486] width 149 height 17
click at [470, 488] on div "to get access to our tips" at bounding box center [473, 486] width 149 height 17
click at [452, 456] on link "Start free Plus trial" at bounding box center [473, 455] width 149 height 26
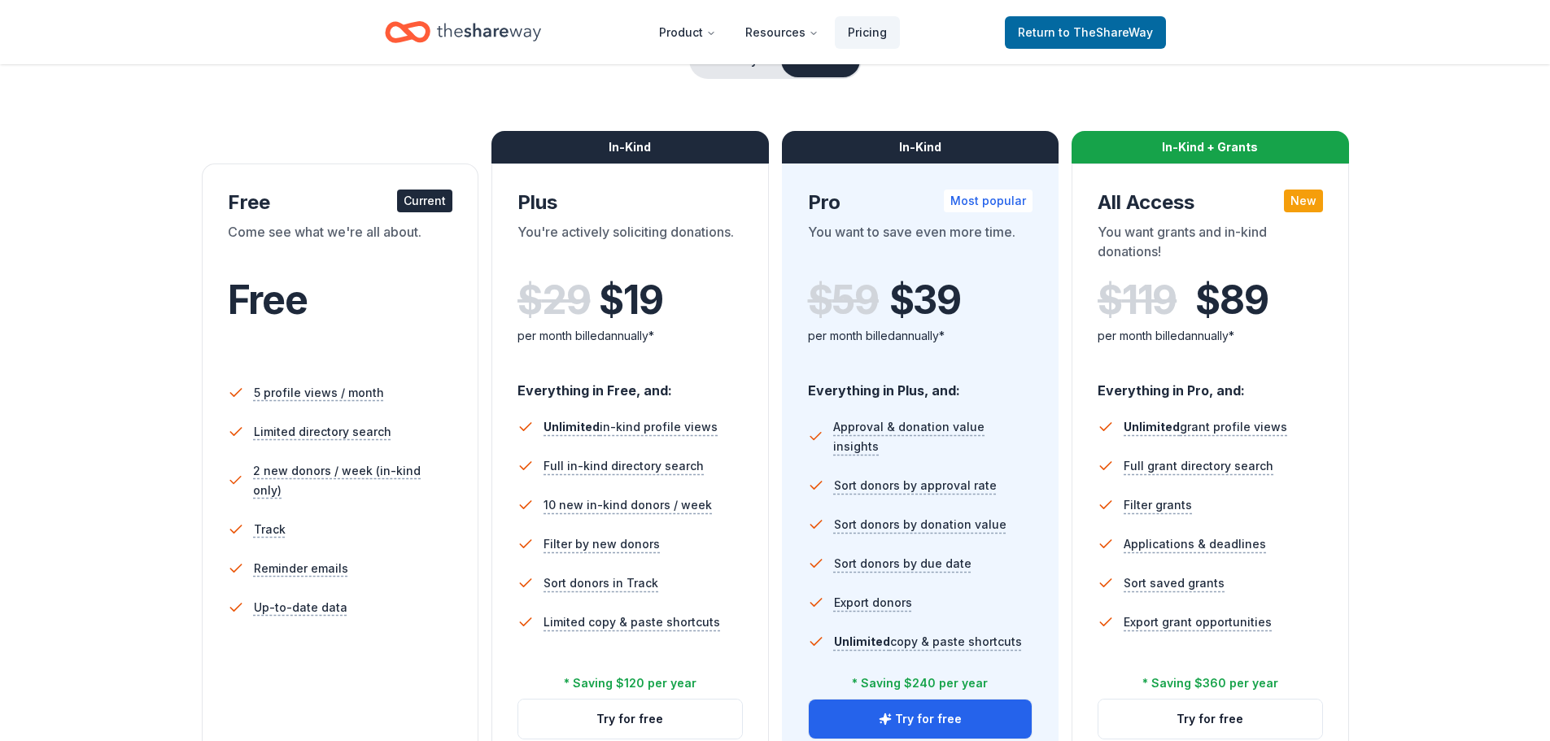
scroll to position [163, 0]
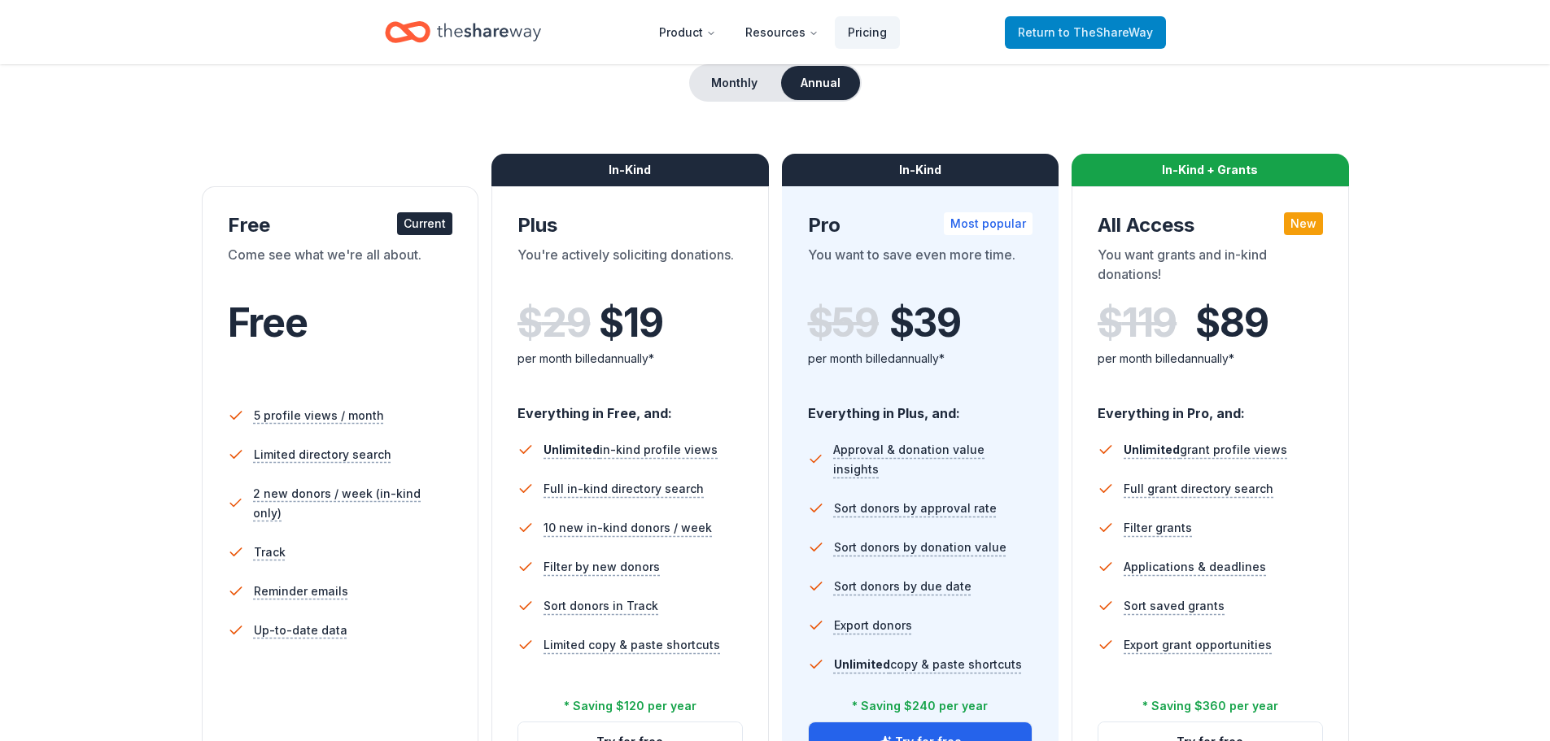
click at [1092, 35] on span "to TheShareWay" at bounding box center [1105, 32] width 94 height 14
click at [1091, 28] on span "to TheShareWay" at bounding box center [1105, 32] width 94 height 14
click at [1044, 28] on span "Return to TheShareWay" at bounding box center [1085, 33] width 135 height 20
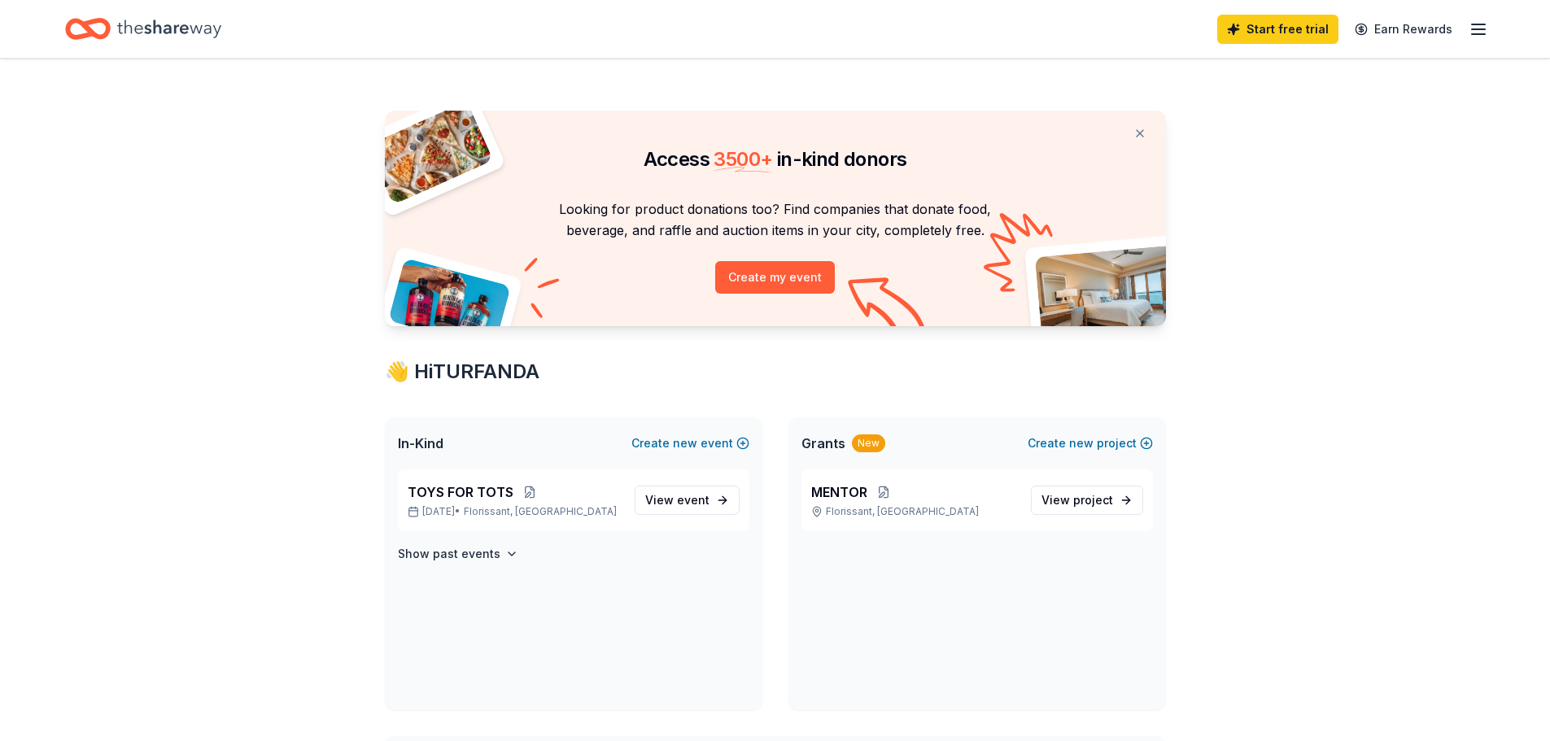
click at [1051, 33] on div "Start free trial Earn Rewards" at bounding box center [774, 29] width 1419 height 38
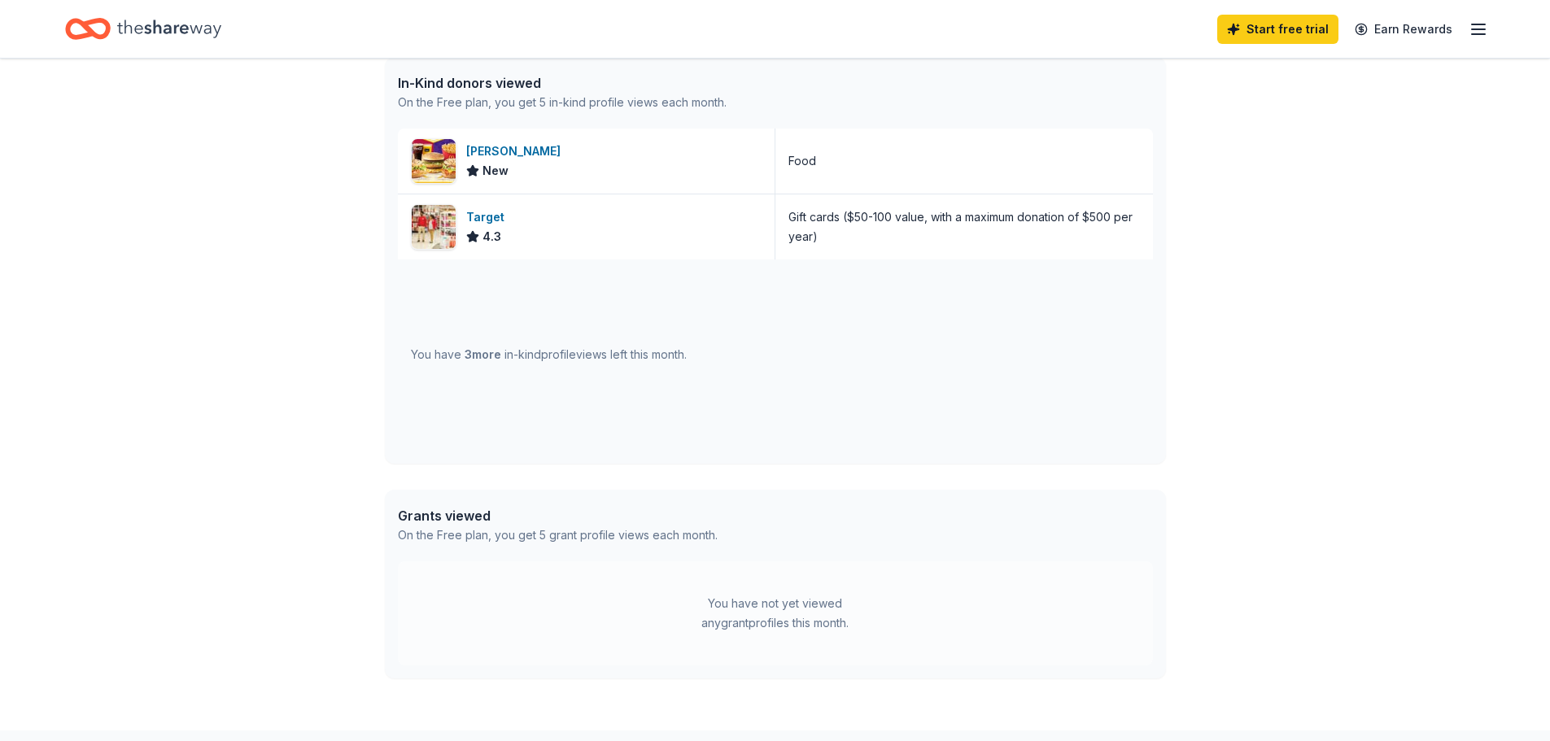
scroll to position [651, 0]
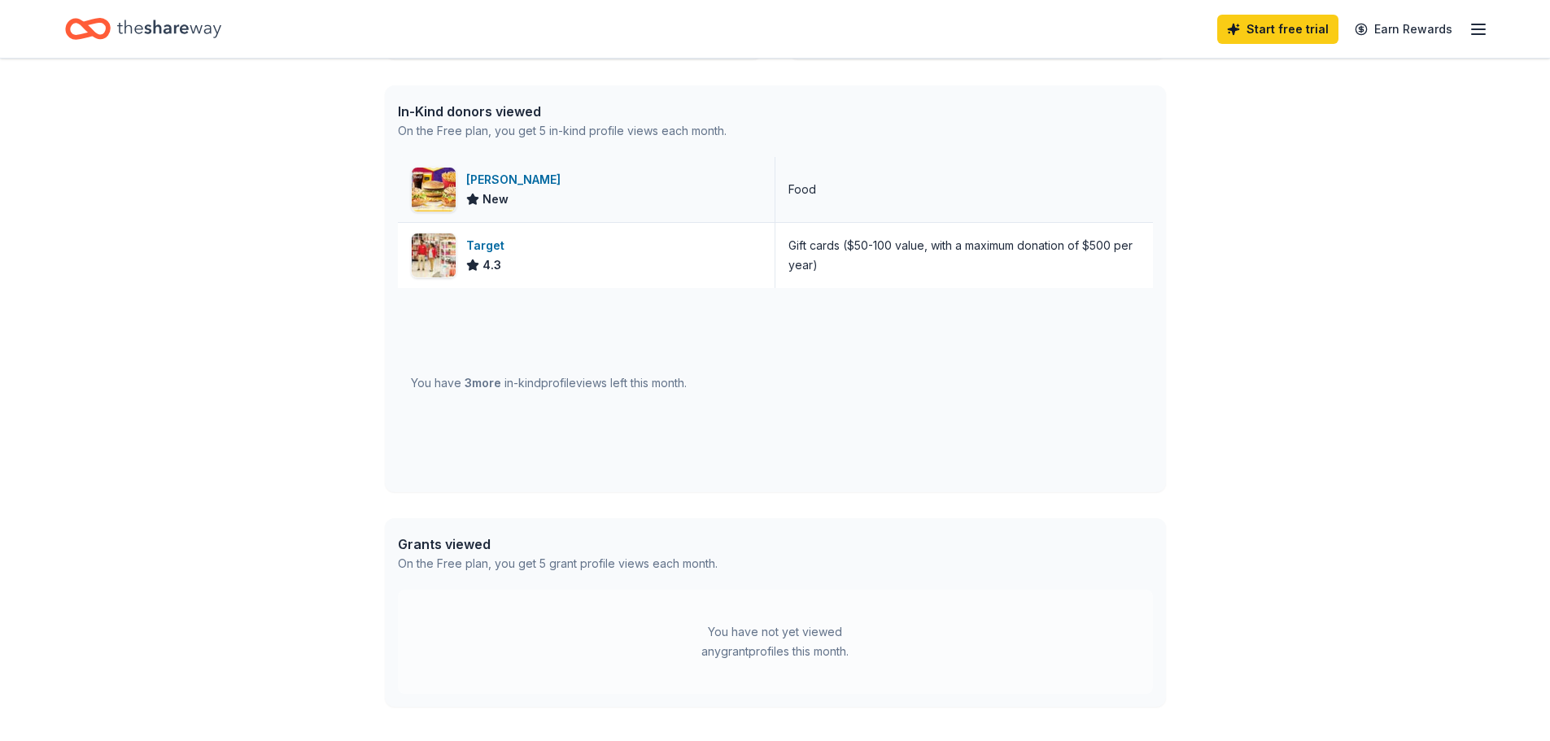
click at [489, 186] on div "McDonald's" at bounding box center [516, 180] width 101 height 20
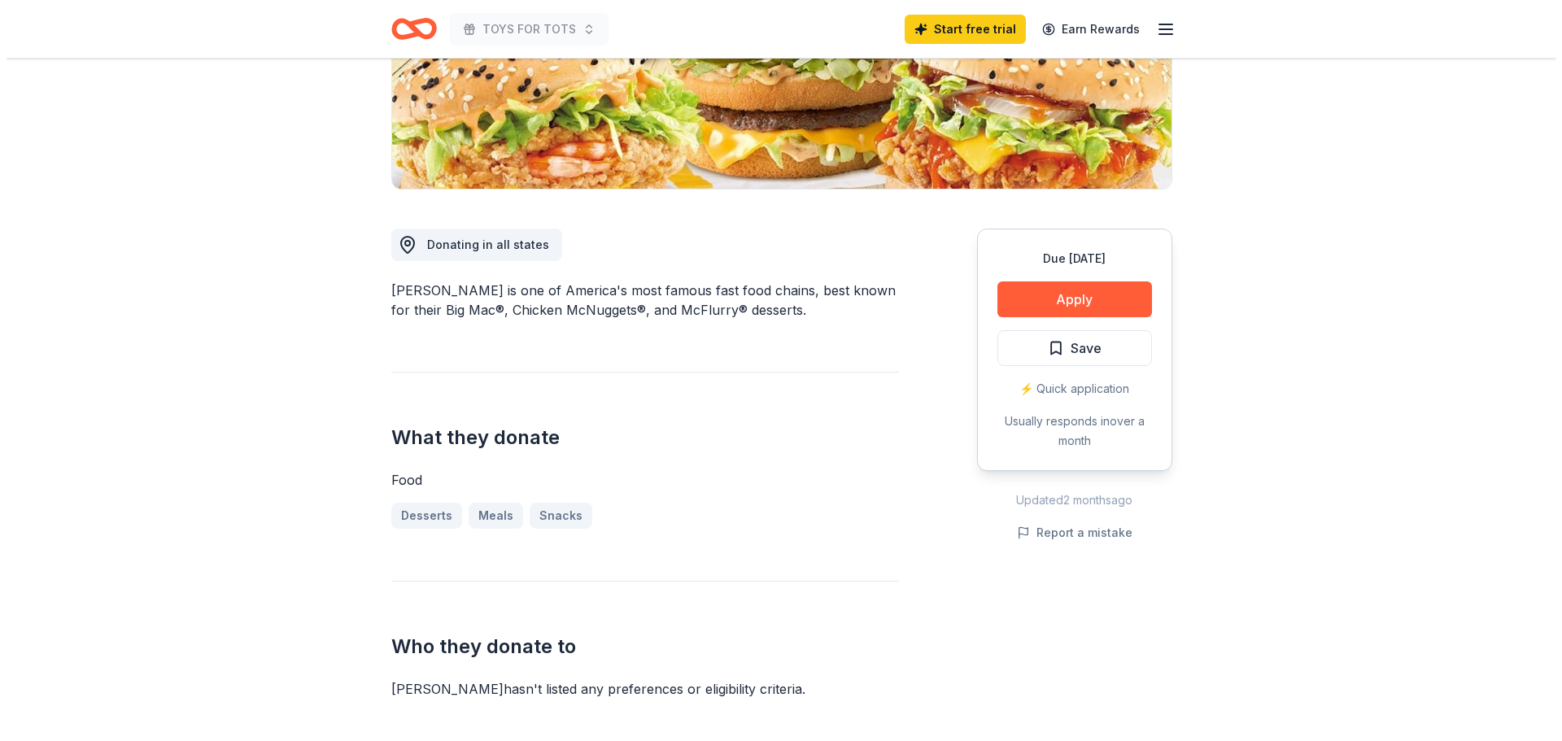
scroll to position [407, 0]
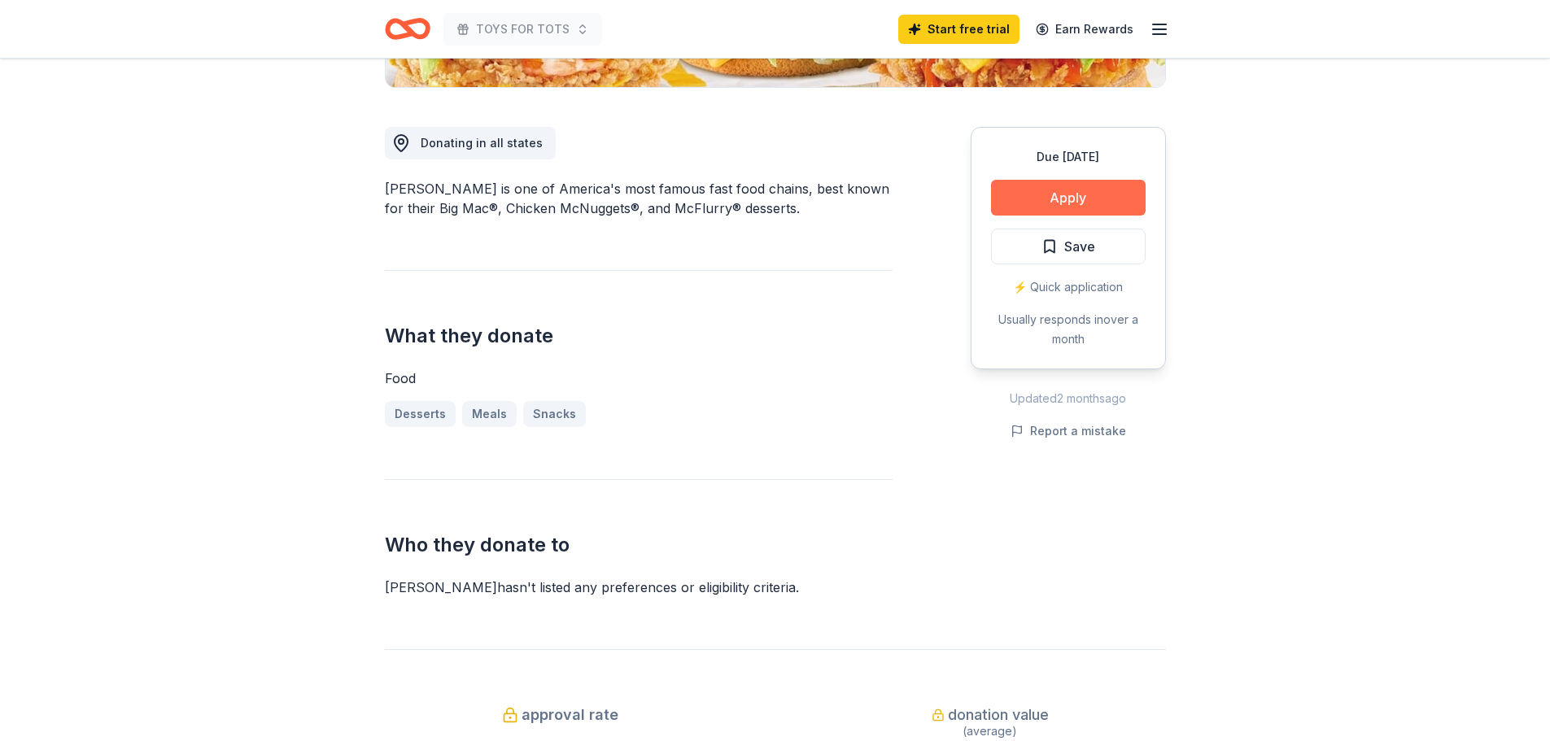
click at [1077, 201] on button "Apply" at bounding box center [1068, 198] width 155 height 36
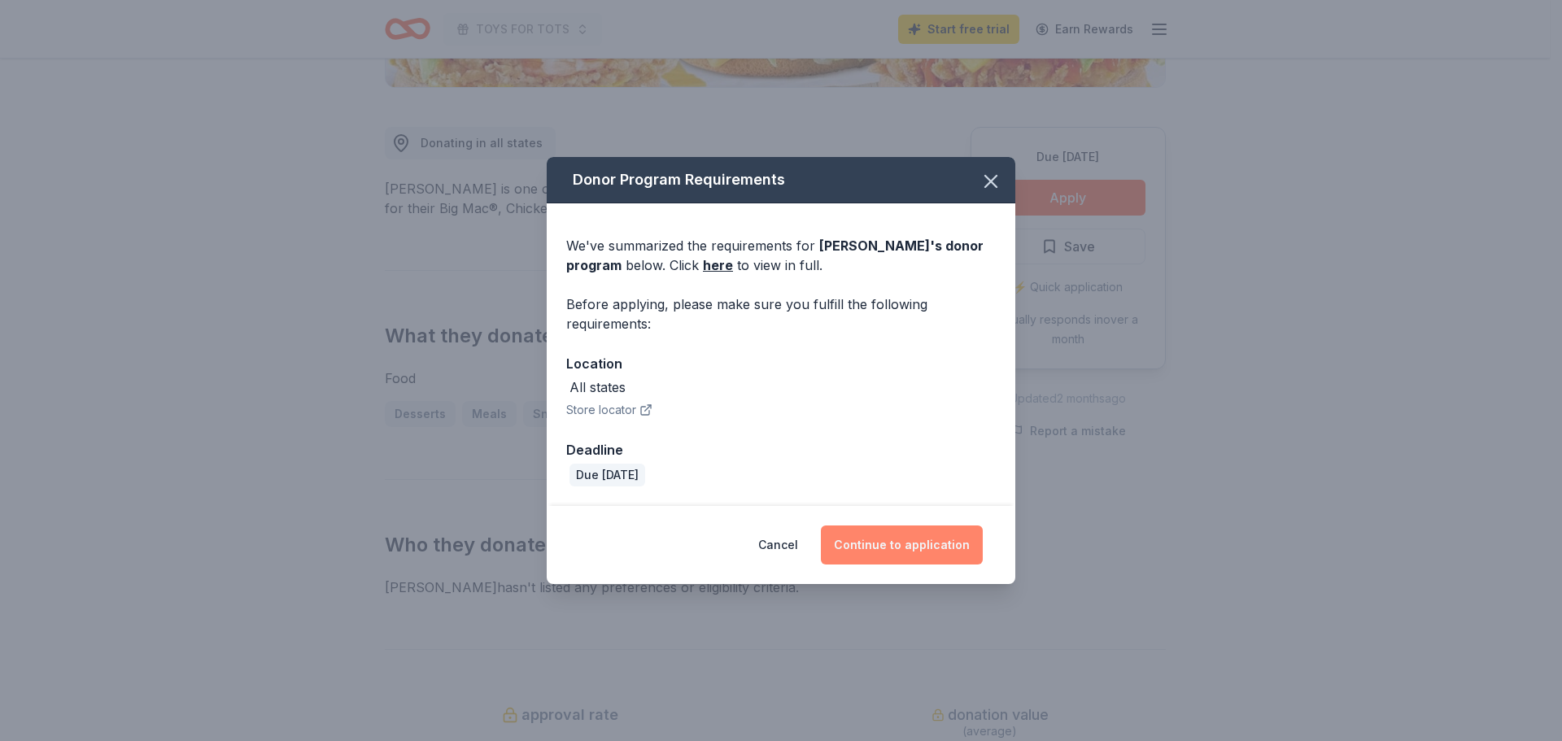
click at [905, 545] on button "Continue to application" at bounding box center [902, 544] width 162 height 39
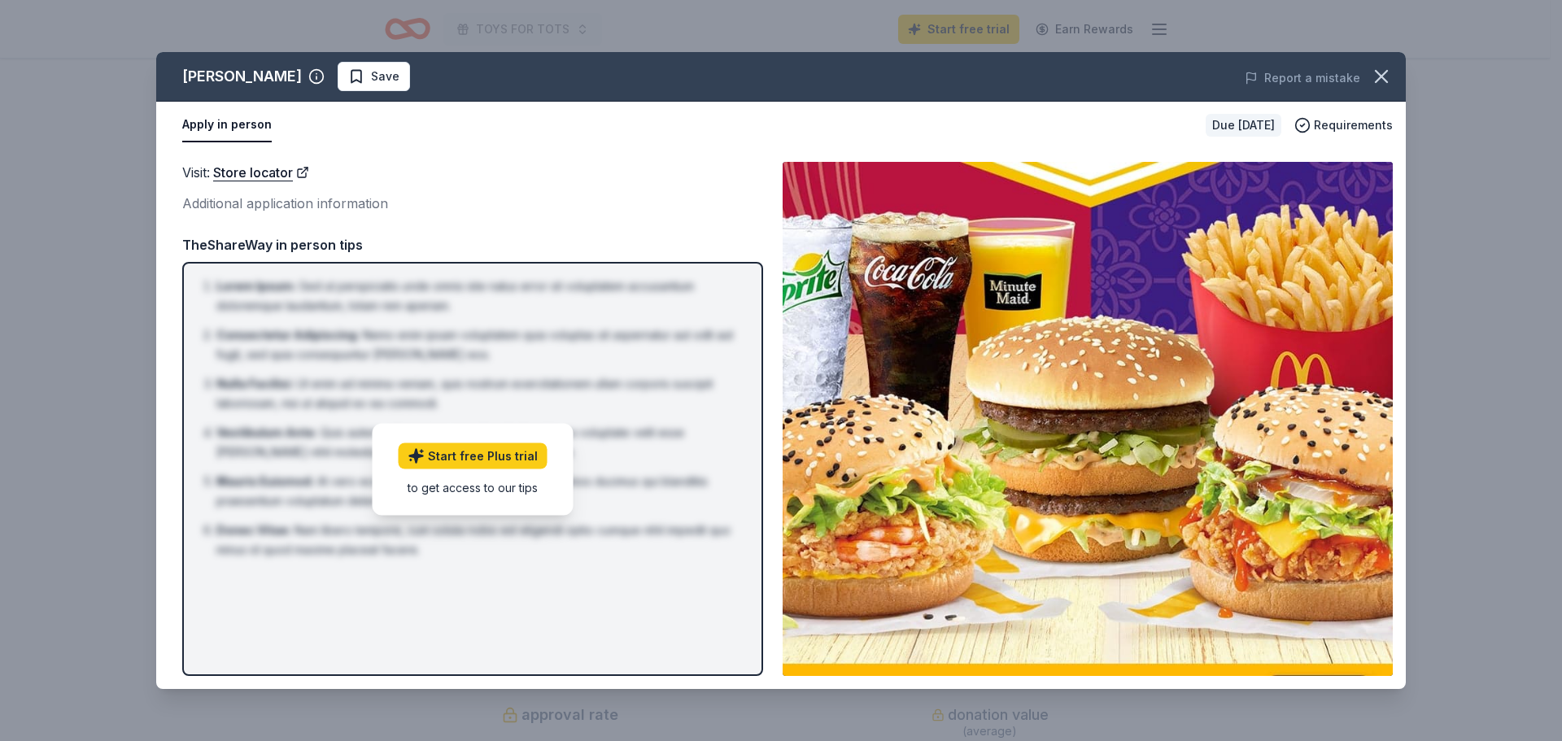
click at [254, 201] on div "Additional application information" at bounding box center [472, 203] width 581 height 21
click at [1052, 438] on img at bounding box center [1088, 419] width 610 height 514
click at [1052, 436] on img at bounding box center [1088, 419] width 610 height 514
click at [246, 168] on link "Store locator" at bounding box center [261, 172] width 96 height 21
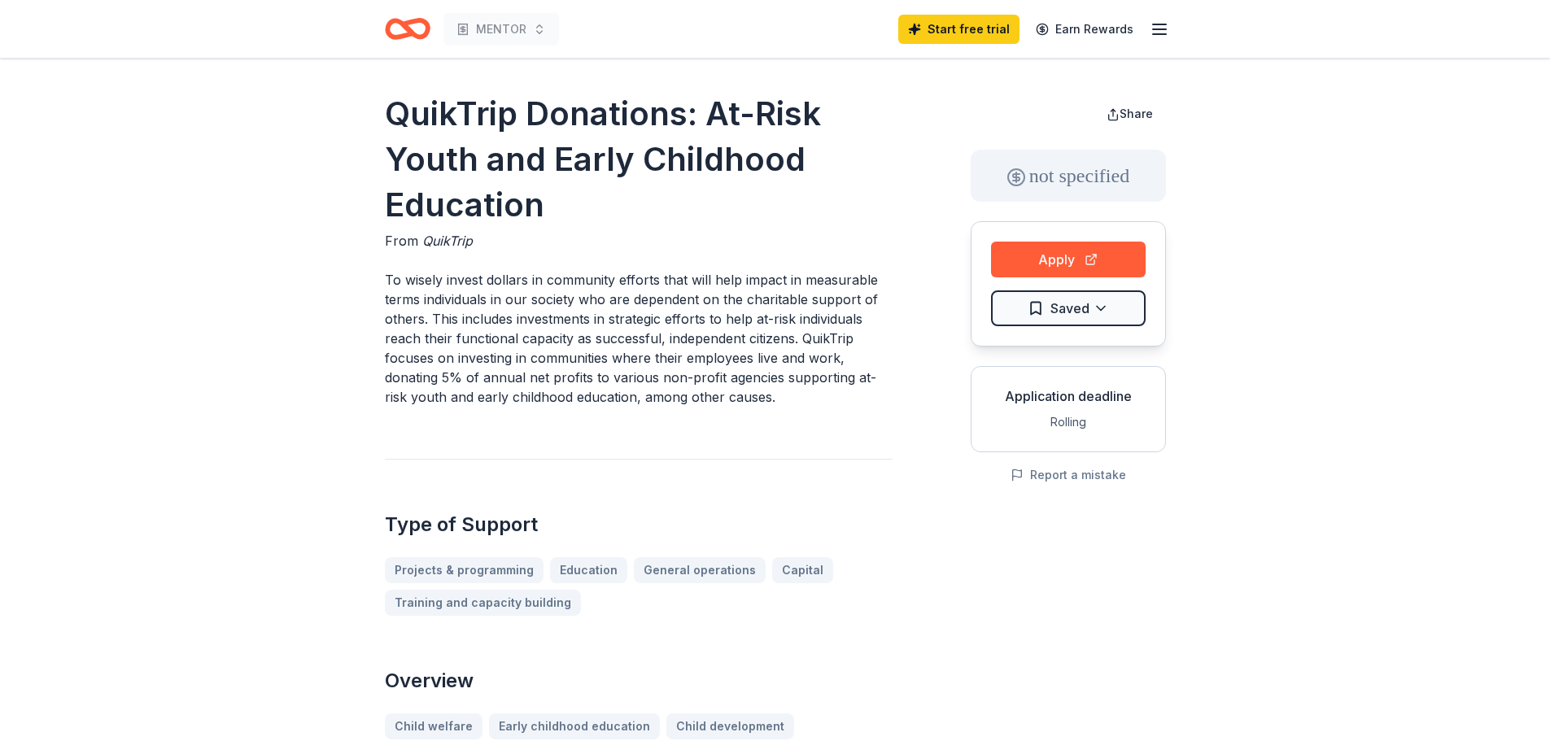
drag, startPoint x: 387, startPoint y: 281, endPoint x: 451, endPoint y: 308, distance: 70.0
click at [524, 304] on p "To wisely invest dollars in community efforts that will help impact in measurab…" at bounding box center [639, 338] width 508 height 137
drag, startPoint x: 386, startPoint y: 272, endPoint x: 578, endPoint y: 308, distance: 195.3
click at [583, 312] on p "To wisely invest dollars in community efforts that will help impact in measurab…" at bounding box center [639, 338] width 508 height 137
drag, startPoint x: 547, startPoint y: 280, endPoint x: 545, endPoint y: 293, distance: 13.1
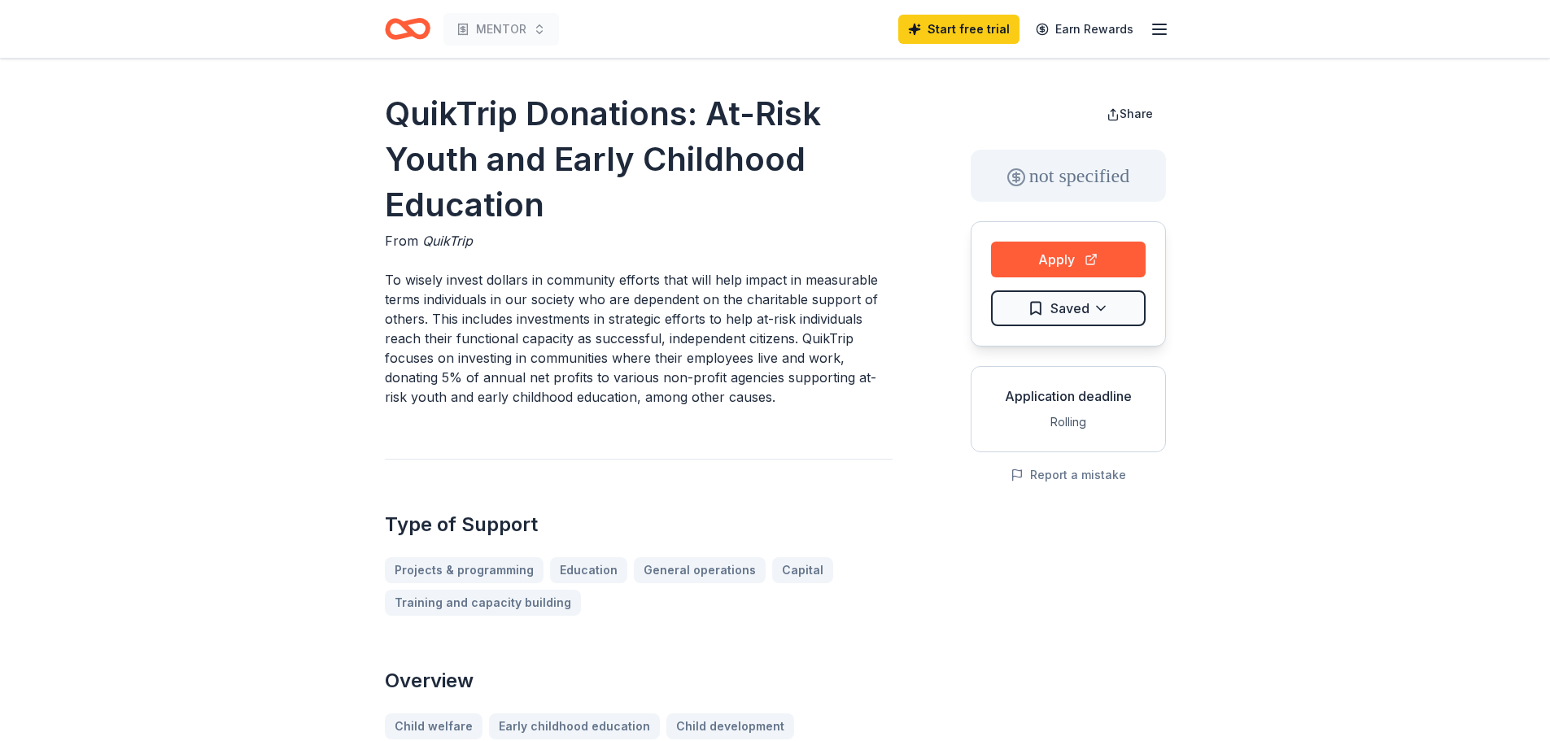
click at [547, 291] on p "To wisely invest dollars in community efforts that will help impact in measurab…" at bounding box center [639, 338] width 508 height 137
click at [544, 295] on p "To wisely invest dollars in community efforts that will help impact in measurab…" at bounding box center [639, 338] width 508 height 137
click at [543, 297] on p "To wisely invest dollars in community efforts that will help impact in measurab…" at bounding box center [639, 338] width 508 height 137
drag, startPoint x: 389, startPoint y: 272, endPoint x: 723, endPoint y: 441, distance: 374.7
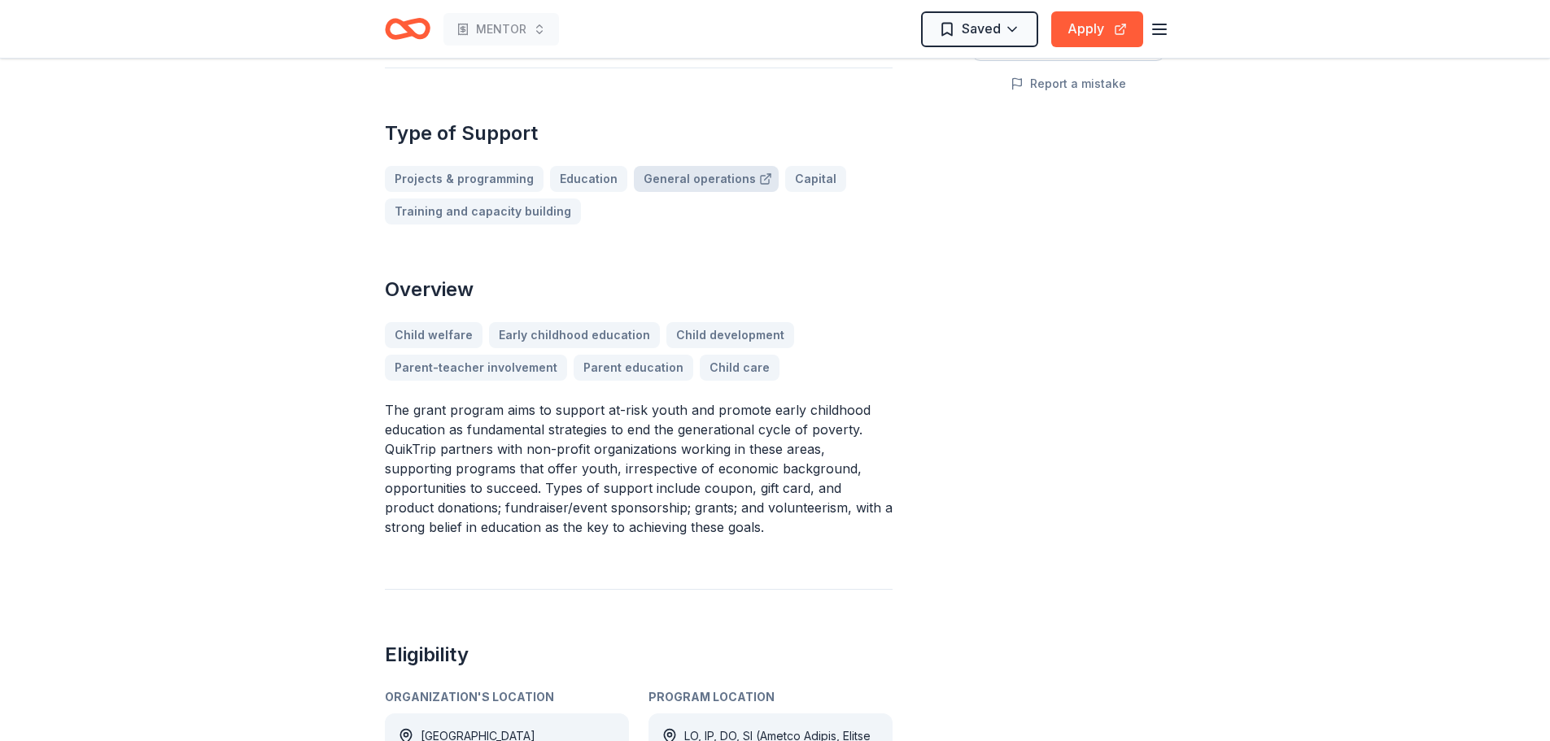
scroll to position [407, 0]
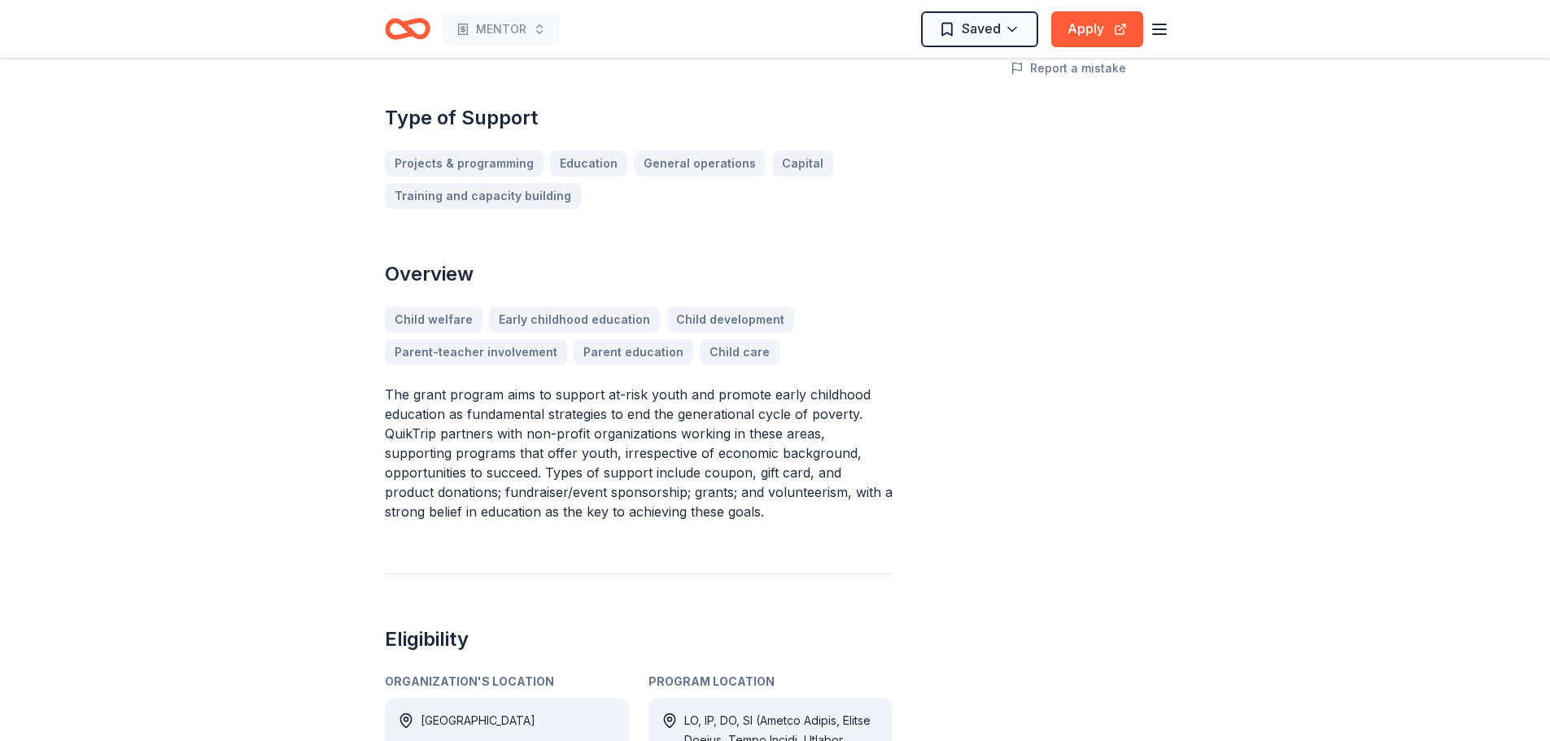
click at [394, 390] on p "The grant program aims to support at-risk youth and promote early childhood edu…" at bounding box center [639, 453] width 508 height 137
click at [398, 401] on p "The grant program aims to support at-risk youth and promote early childhood edu…" at bounding box center [639, 453] width 508 height 137
click at [402, 403] on p "The grant program aims to support at-risk youth and promote early childhood edu…" at bounding box center [639, 453] width 508 height 137
click at [404, 403] on p "The grant program aims to support at-risk youth and promote early childhood edu…" at bounding box center [639, 453] width 508 height 137
click at [407, 403] on p "The grant program aims to support at-risk youth and promote early childhood edu…" at bounding box center [639, 453] width 508 height 137
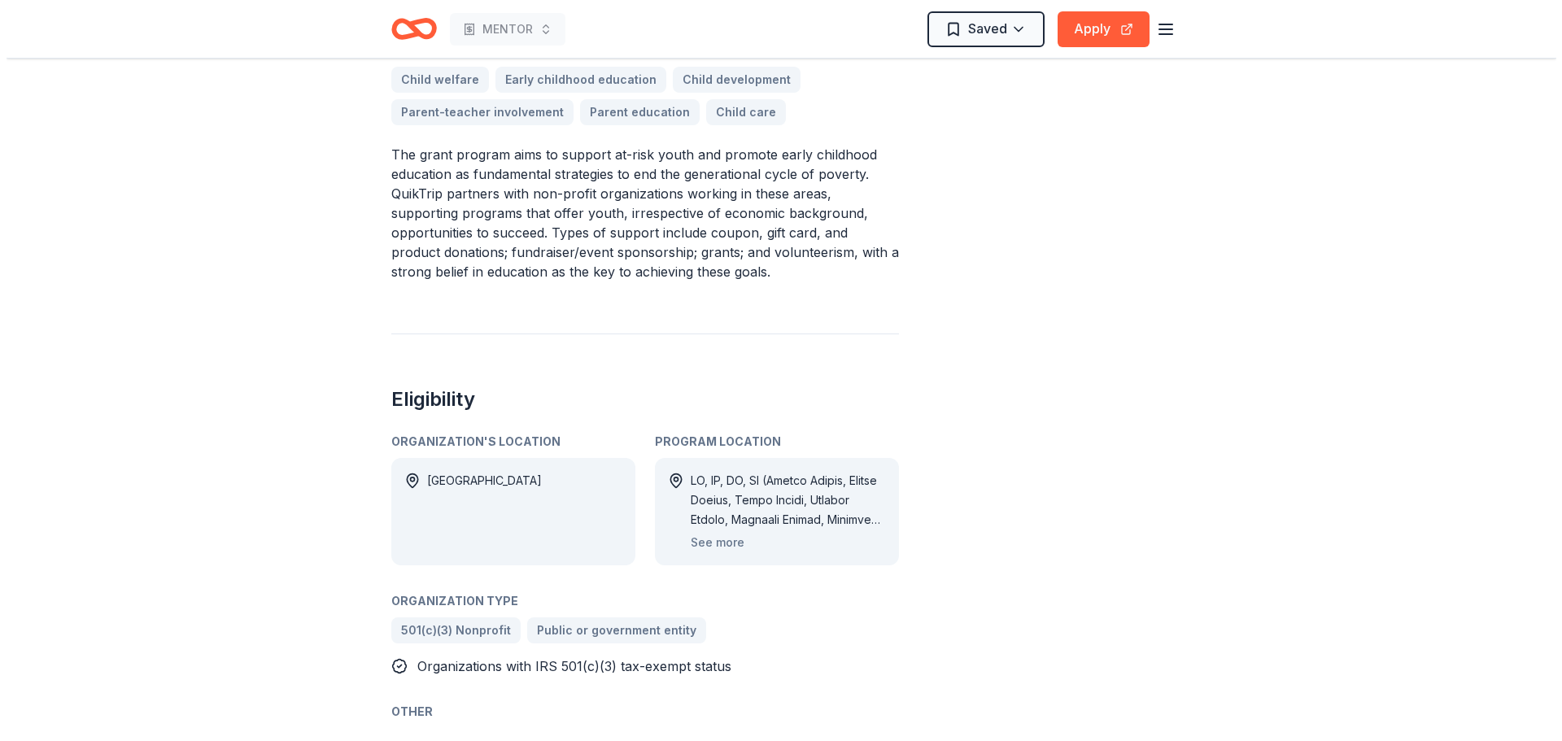
scroll to position [651, 0]
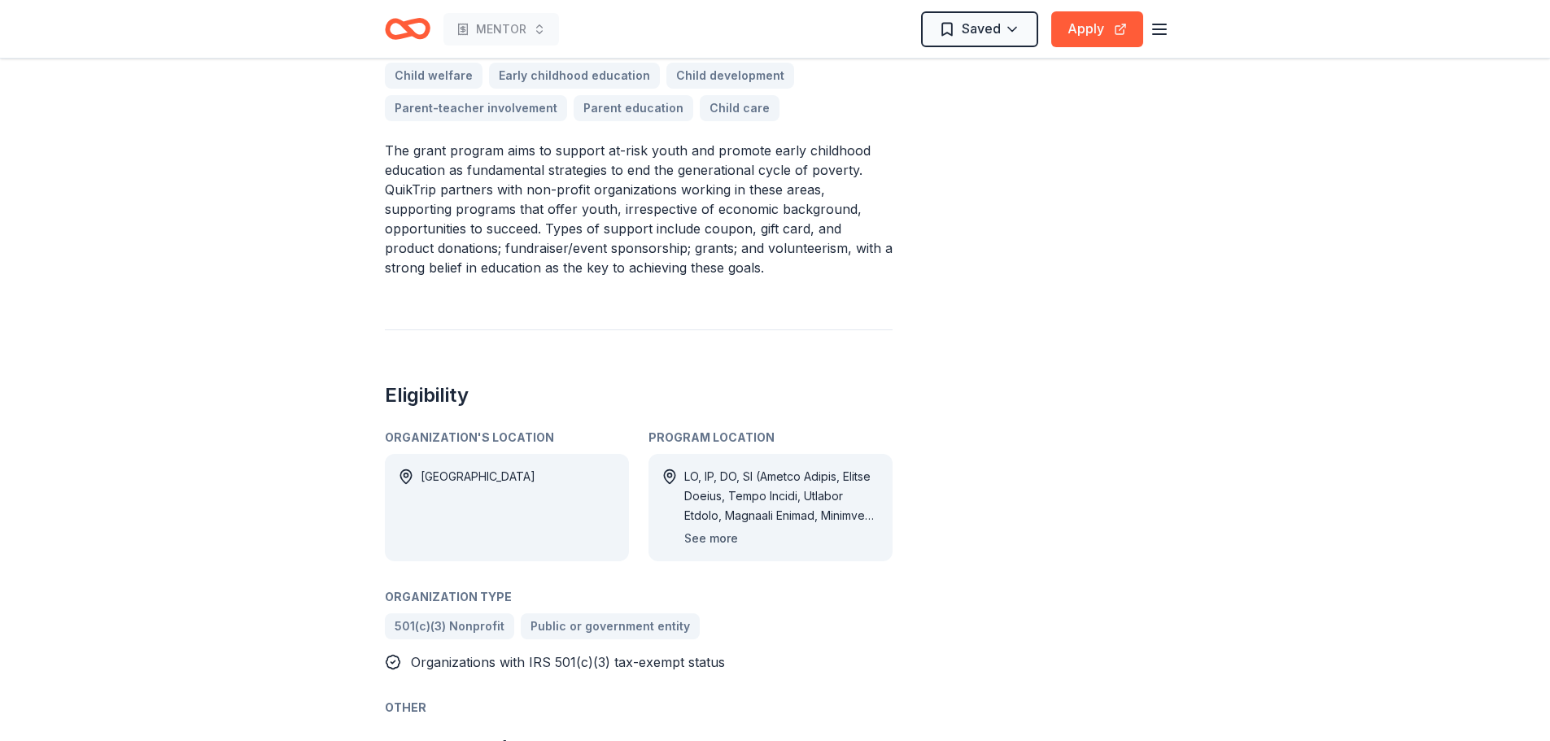
click at [718, 536] on button "See more" at bounding box center [711, 539] width 54 height 20
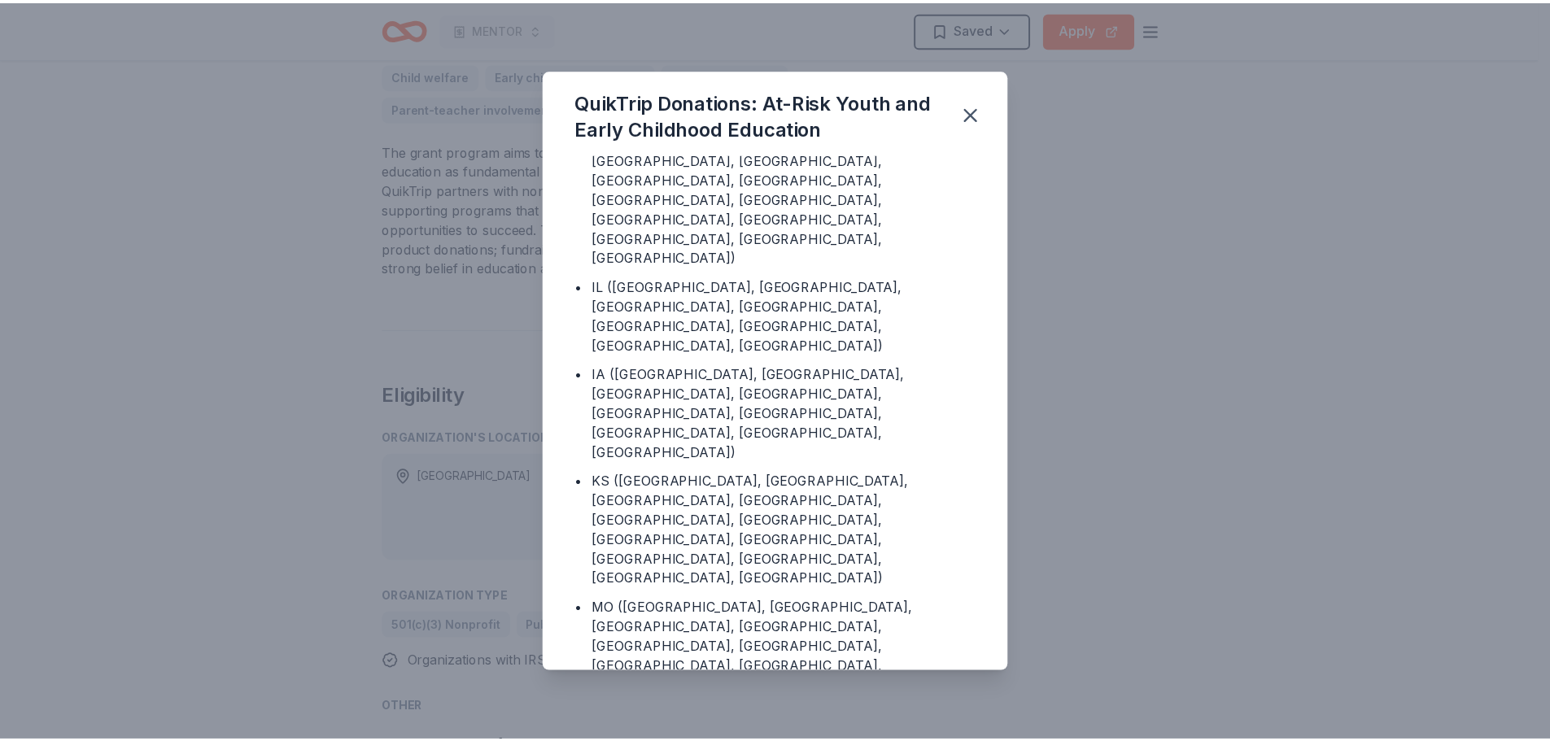
scroll to position [0, 0]
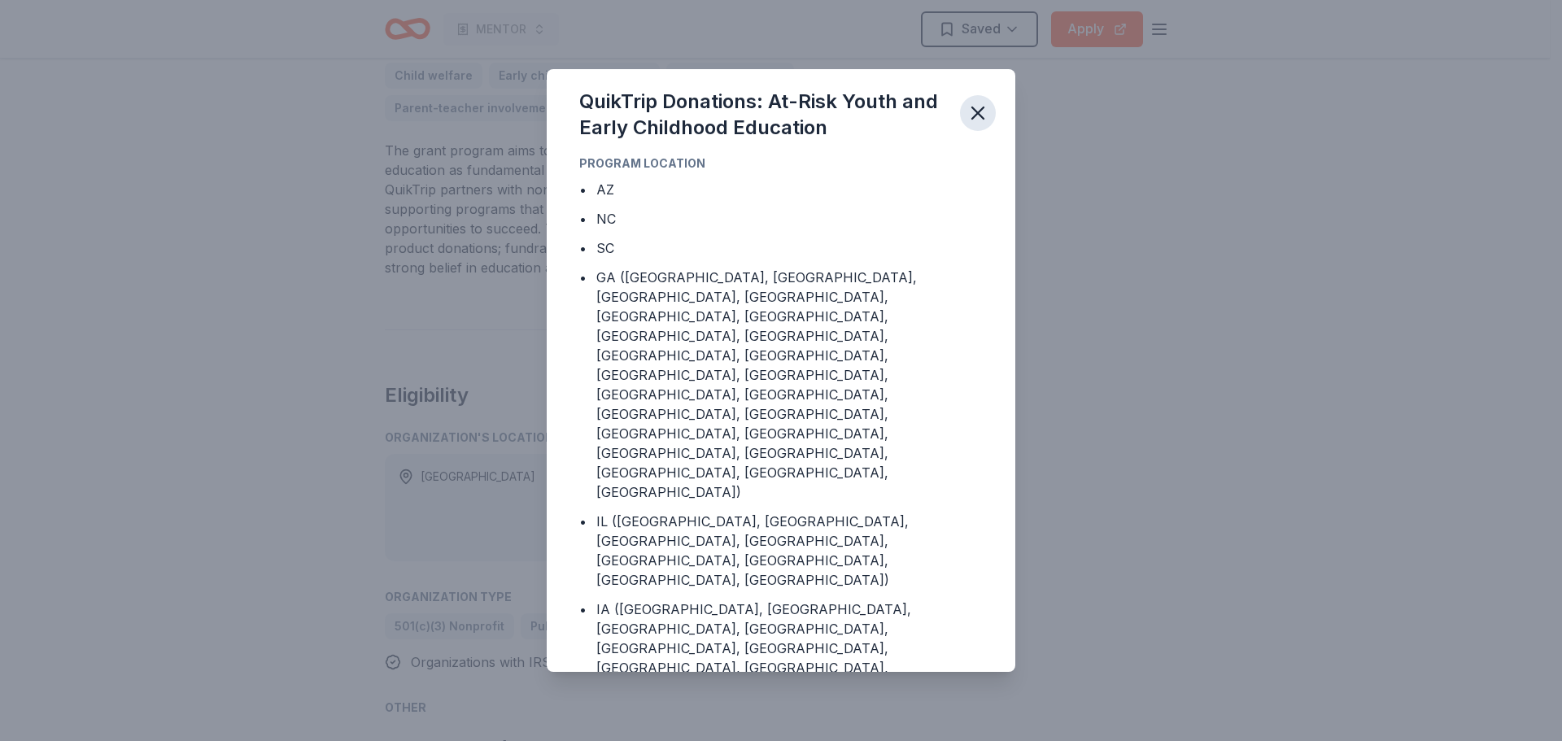
click at [981, 111] on icon "button" at bounding box center [977, 113] width 23 height 23
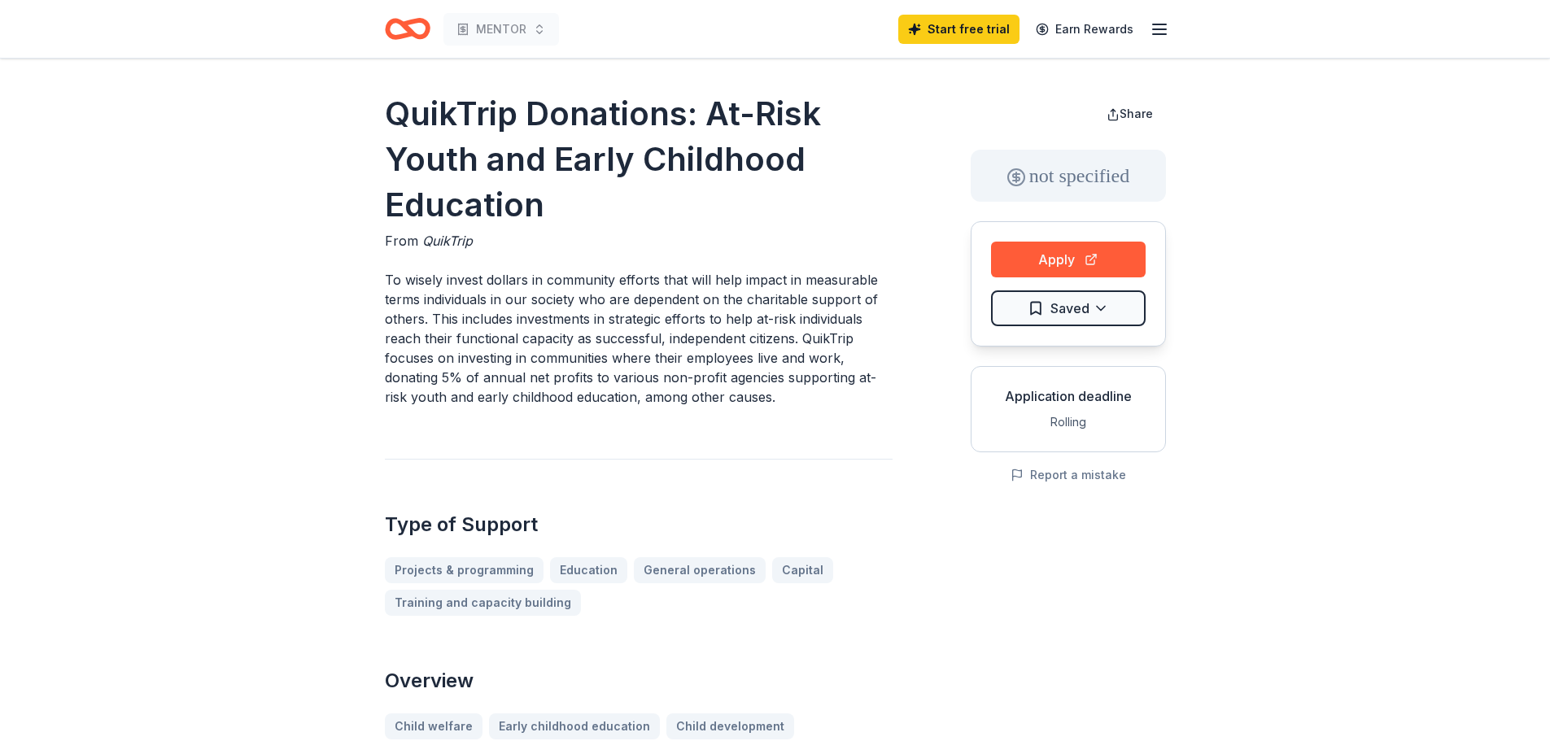
drag, startPoint x: 1065, startPoint y: 258, endPoint x: 1053, endPoint y: 281, distance: 25.5
click at [1062, 261] on button "Apply" at bounding box center [1068, 260] width 155 height 36
